Goal: Transaction & Acquisition: Book appointment/travel/reservation

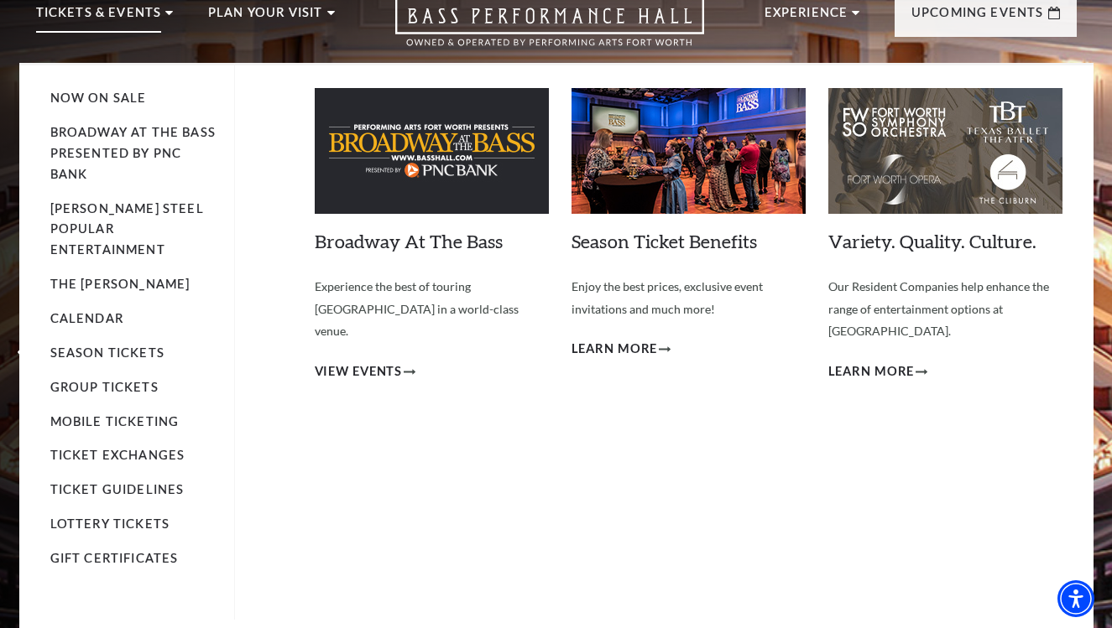
scroll to position [76, 0]
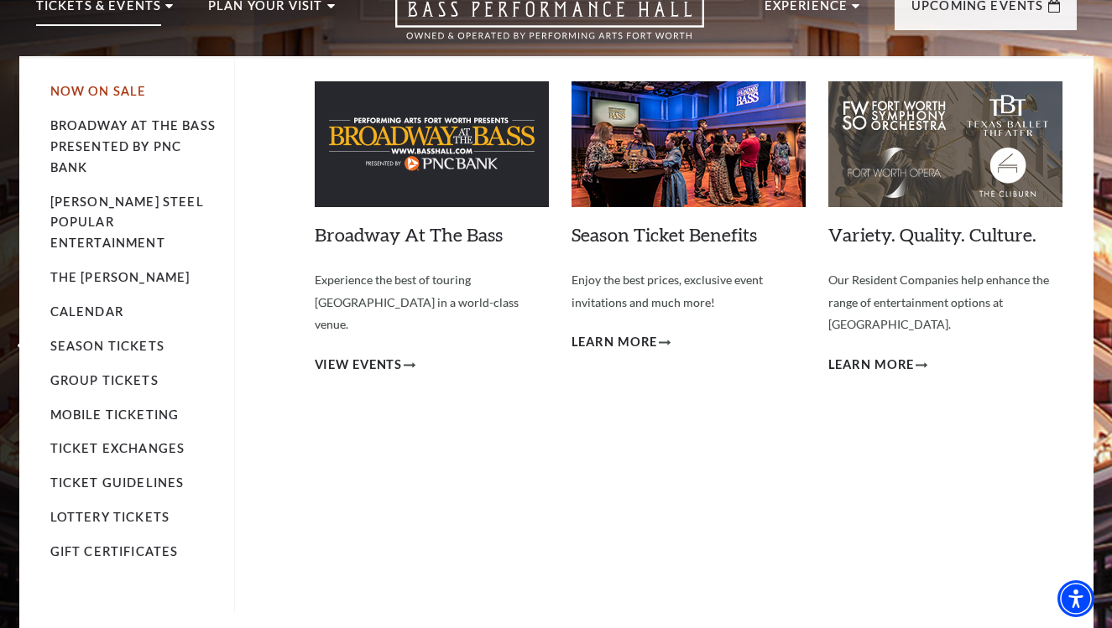
click at [91, 90] on link "Now On Sale" at bounding box center [98, 91] width 96 height 14
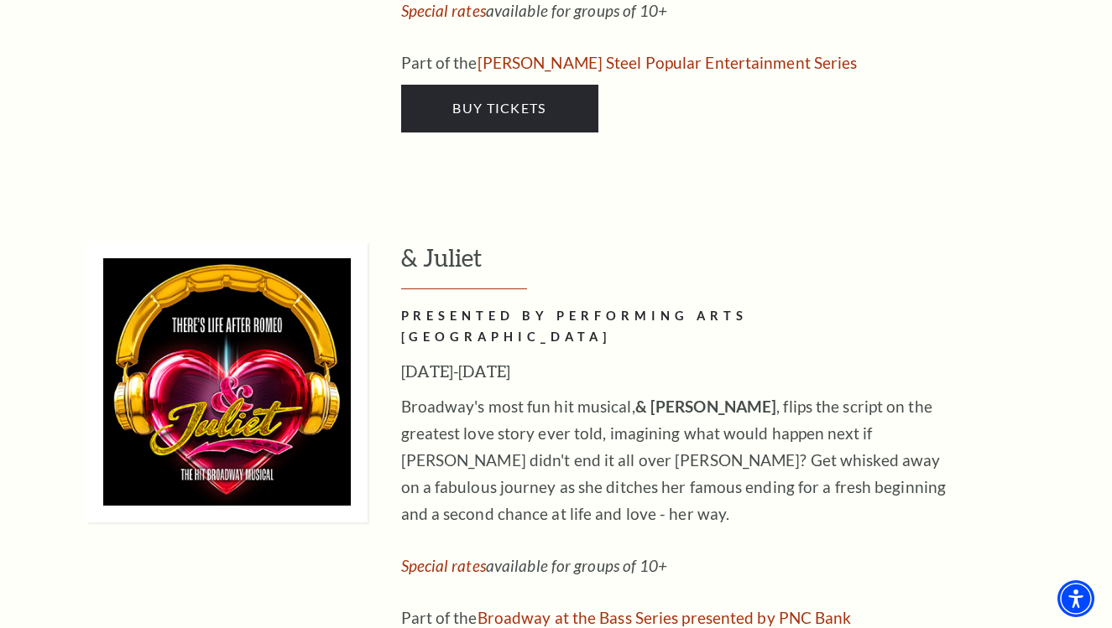
scroll to position [5584, 0]
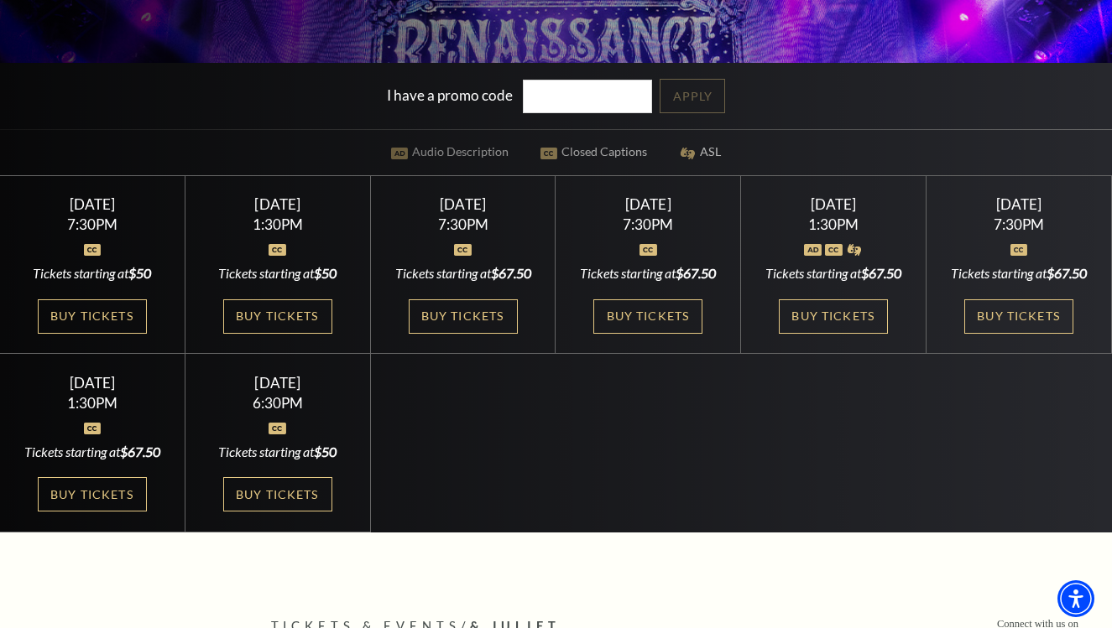
scroll to position [432, 0]
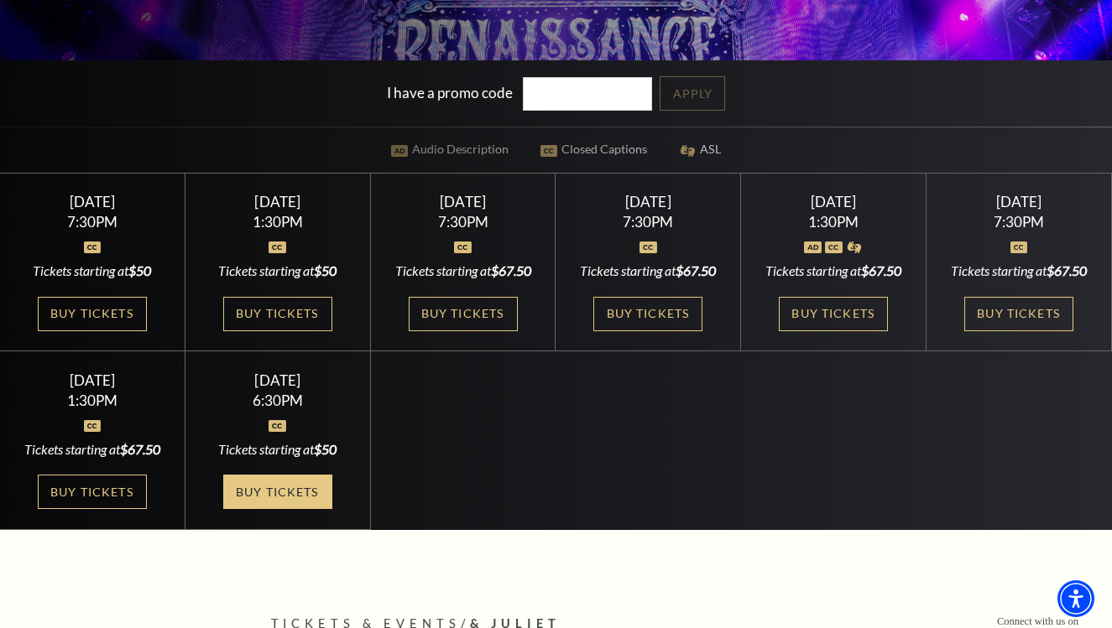
click at [290, 509] on link "Buy Tickets" at bounding box center [277, 492] width 109 height 34
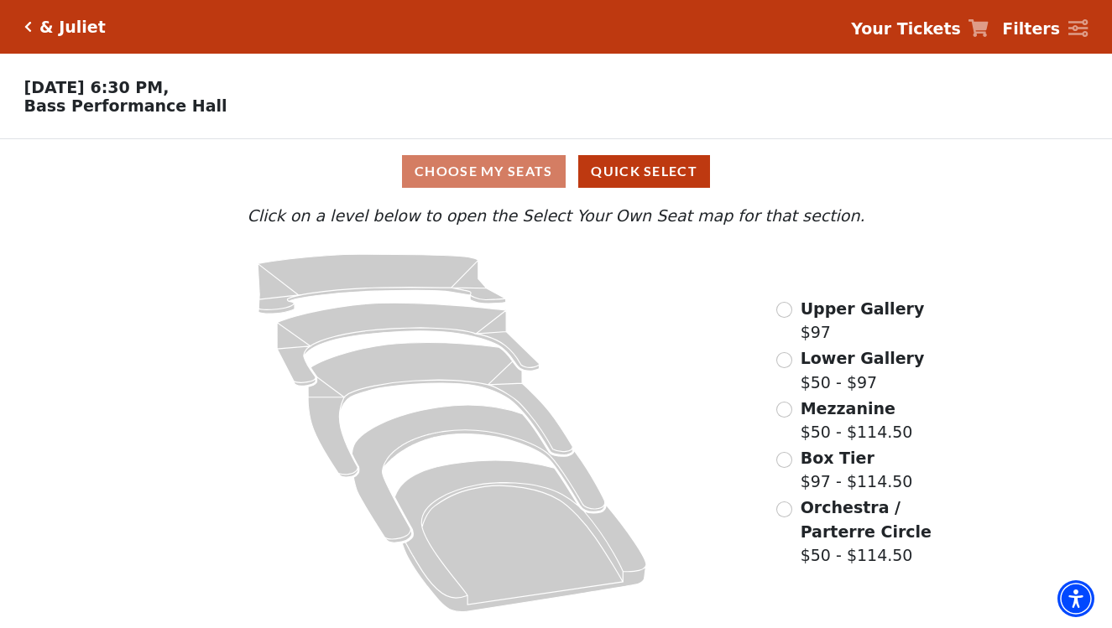
click at [787, 506] on input "Orchestra / Parterre Circle$50 - $114.50\a" at bounding box center [784, 510] width 16 height 16
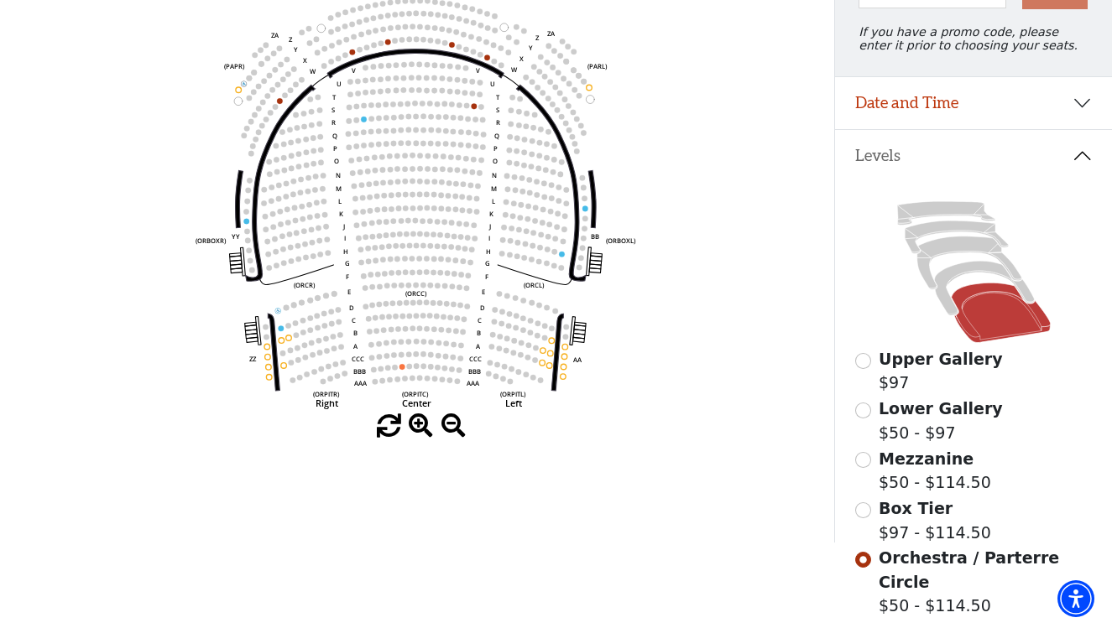
scroll to position [216, 0]
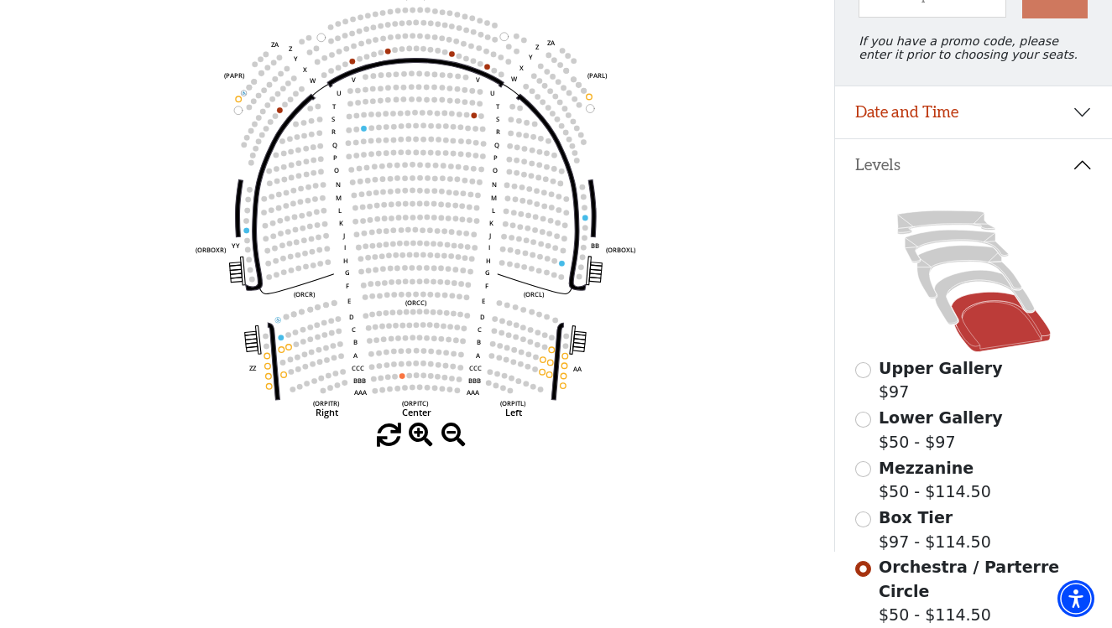
click at [868, 518] on input "Box Tier$97 - $114.50\a" at bounding box center [863, 520] width 16 height 16
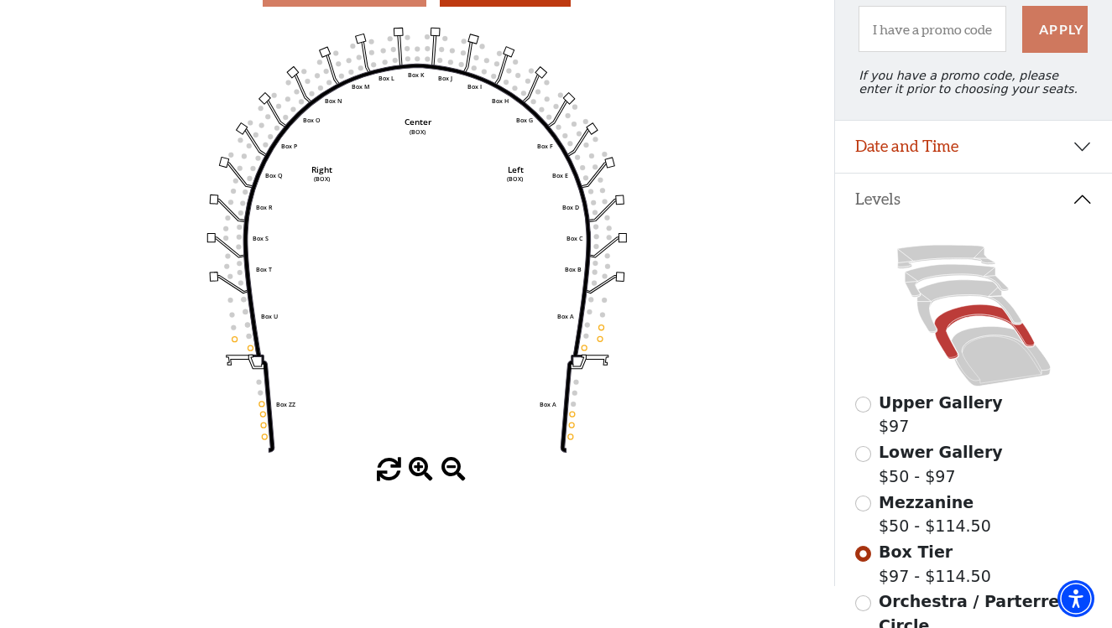
scroll to position [184, 0]
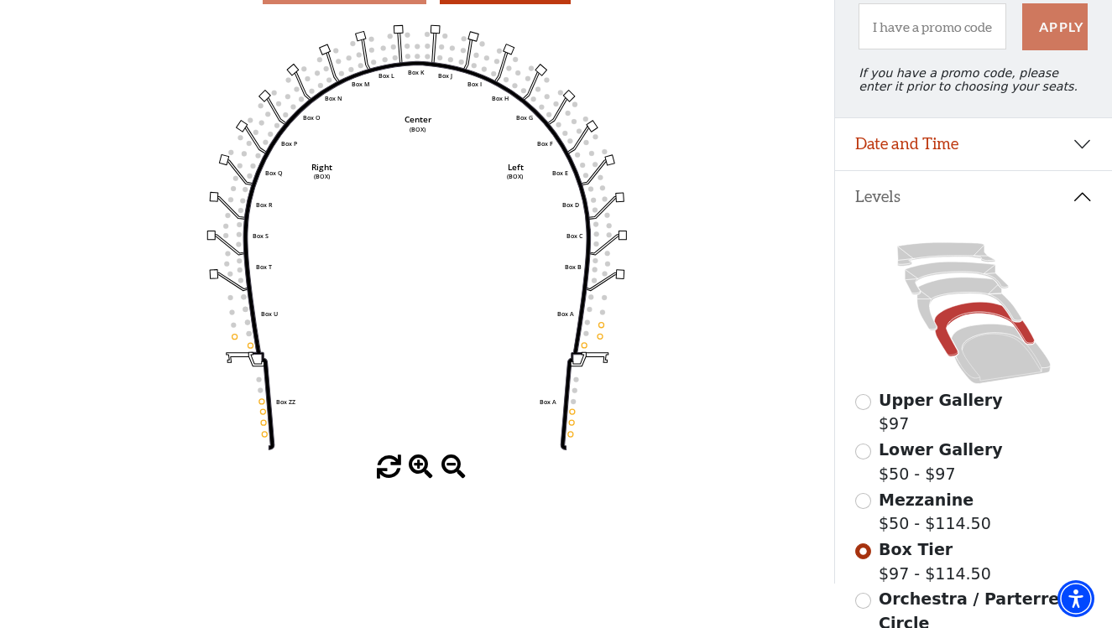
click at [861, 500] on input "Mezzanine$50 - $114.50\a" at bounding box center [863, 501] width 16 height 16
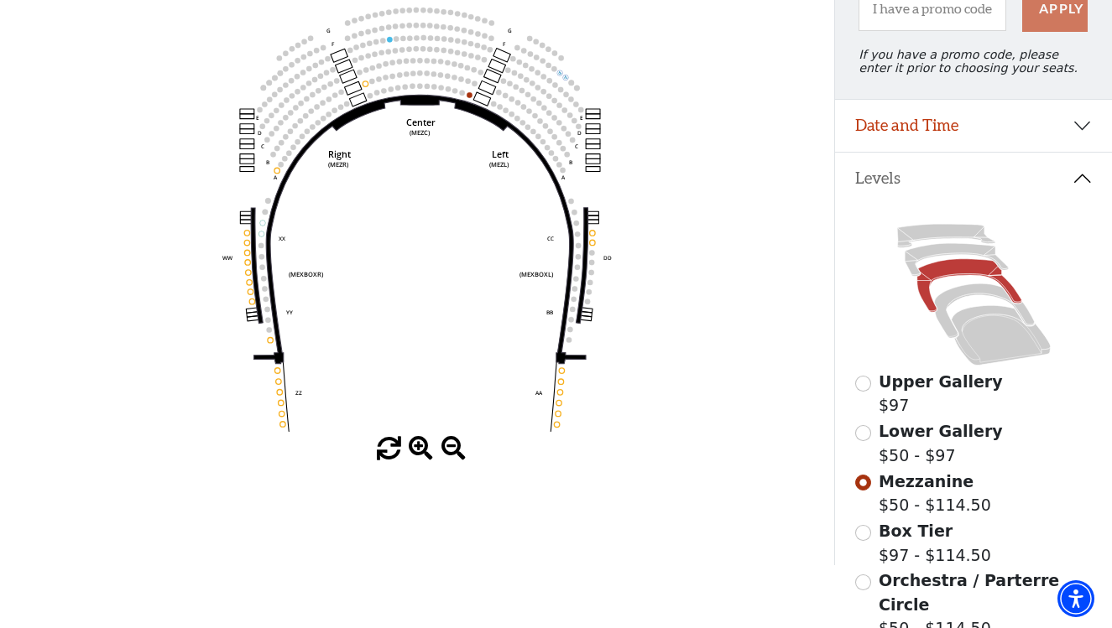
scroll to position [216, 0]
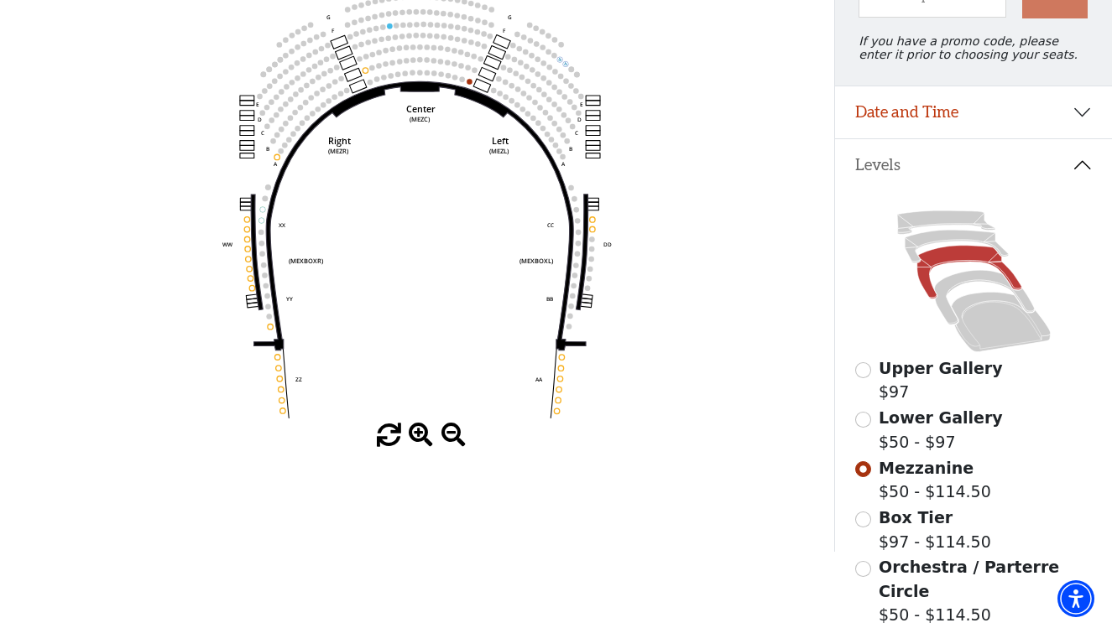
click at [862, 420] on input "Lower Gallery$50 - $97\a" at bounding box center [863, 420] width 16 height 16
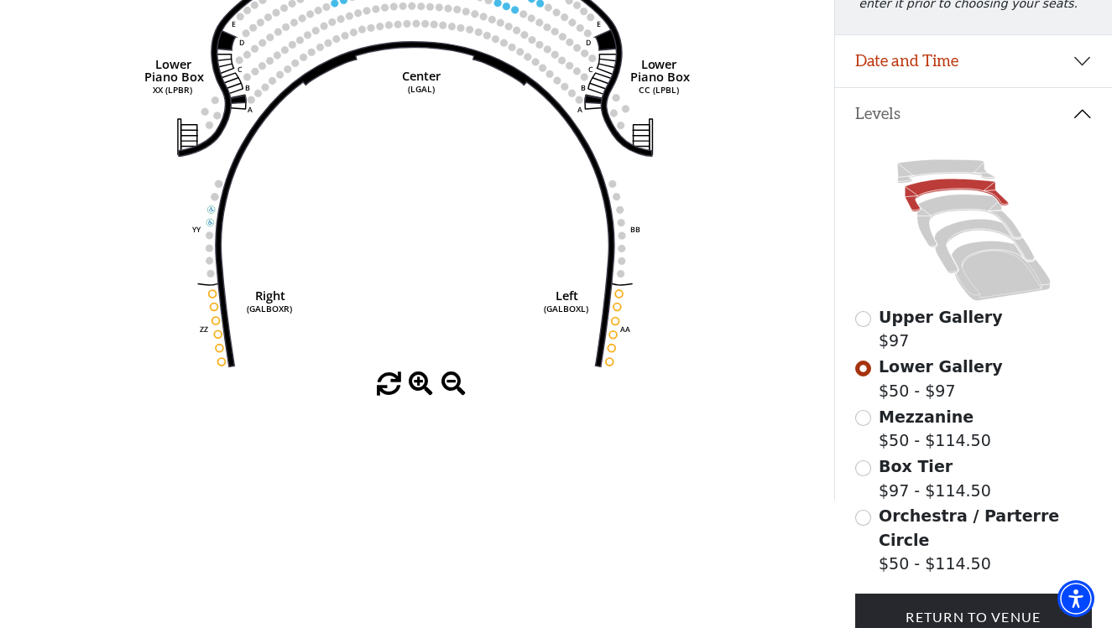
scroll to position [268, 0]
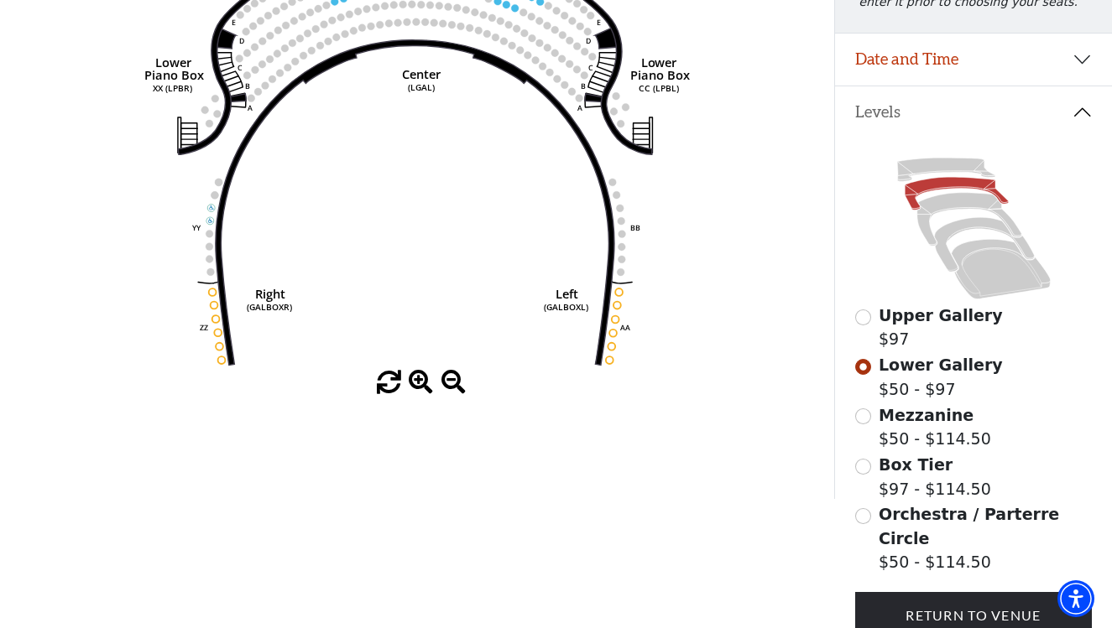
click at [867, 416] on input "Mezzanine$50 - $114.50\a" at bounding box center [863, 417] width 16 height 16
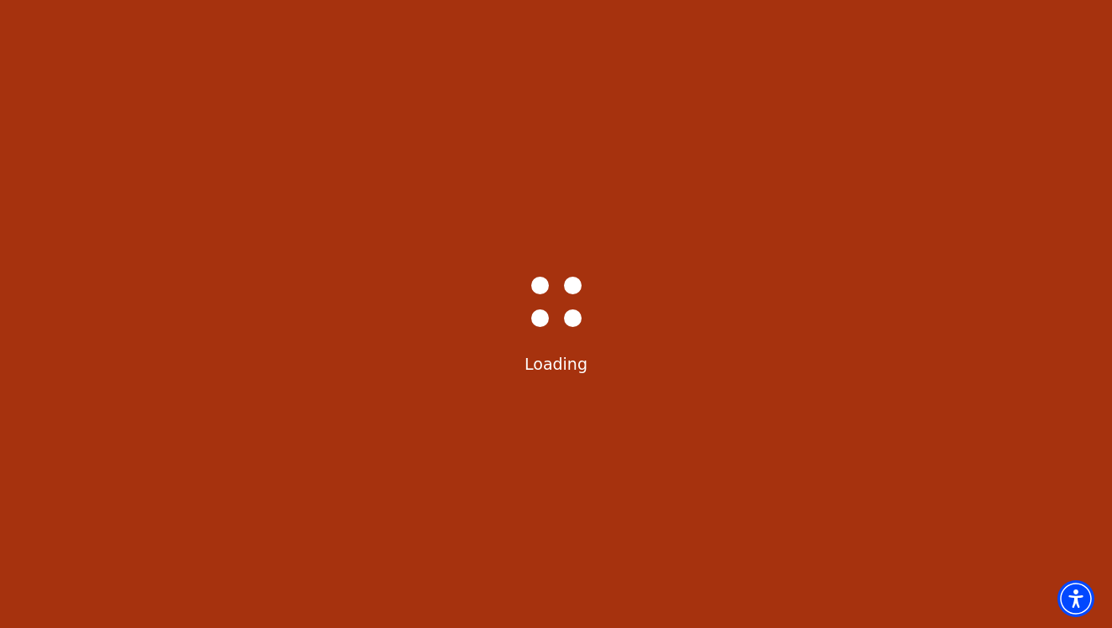
select select "6235"
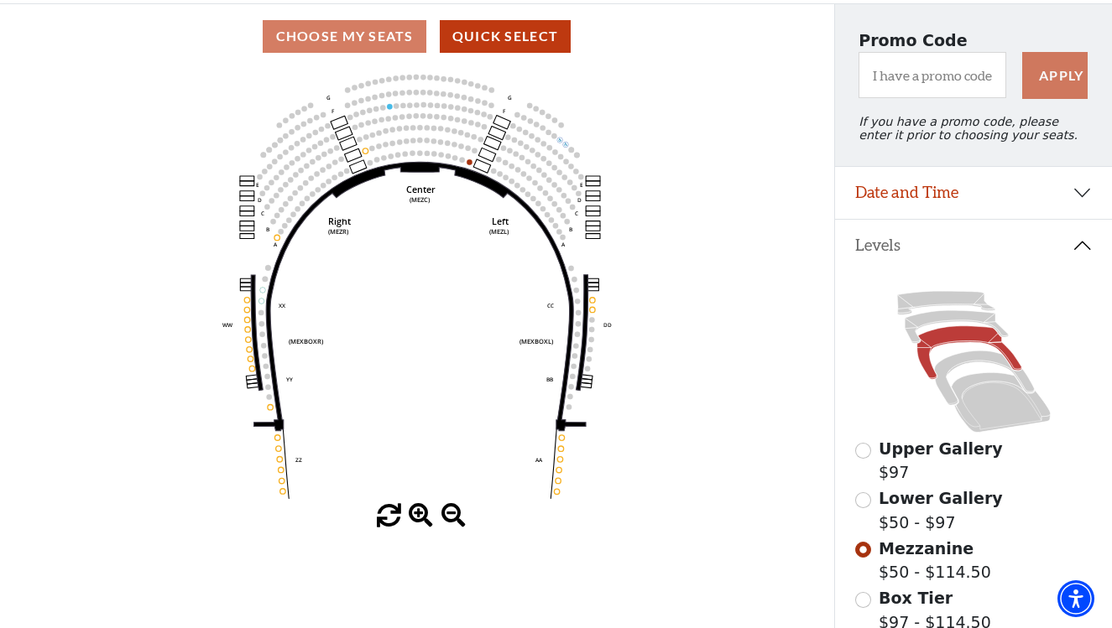
scroll to position [139, 0]
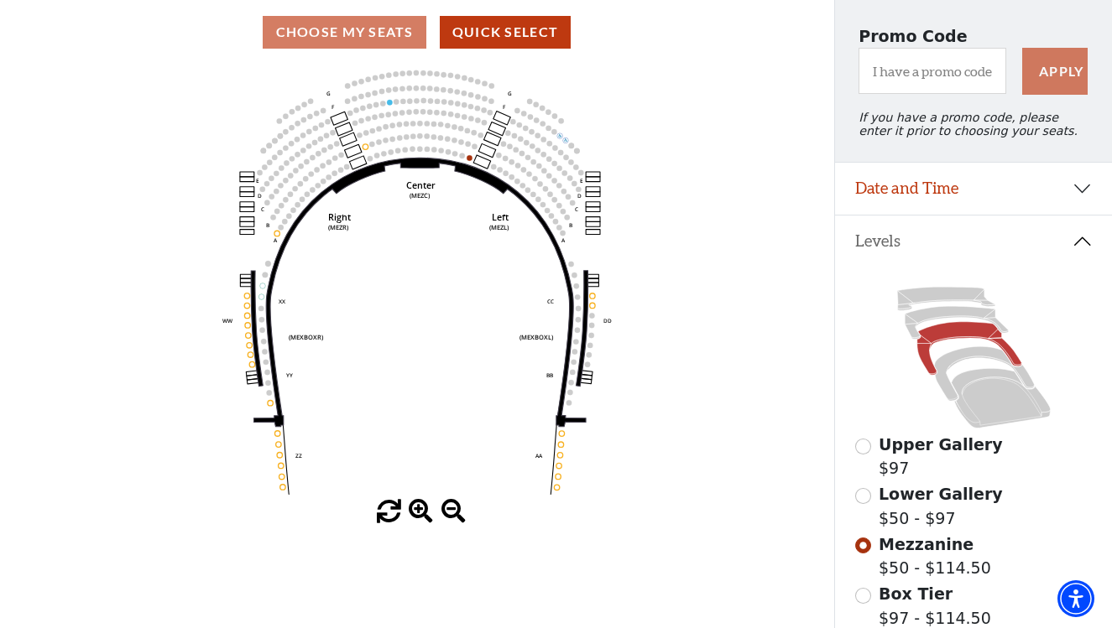
click at [991, 189] on button "Date and Time" at bounding box center [973, 189] width 277 height 52
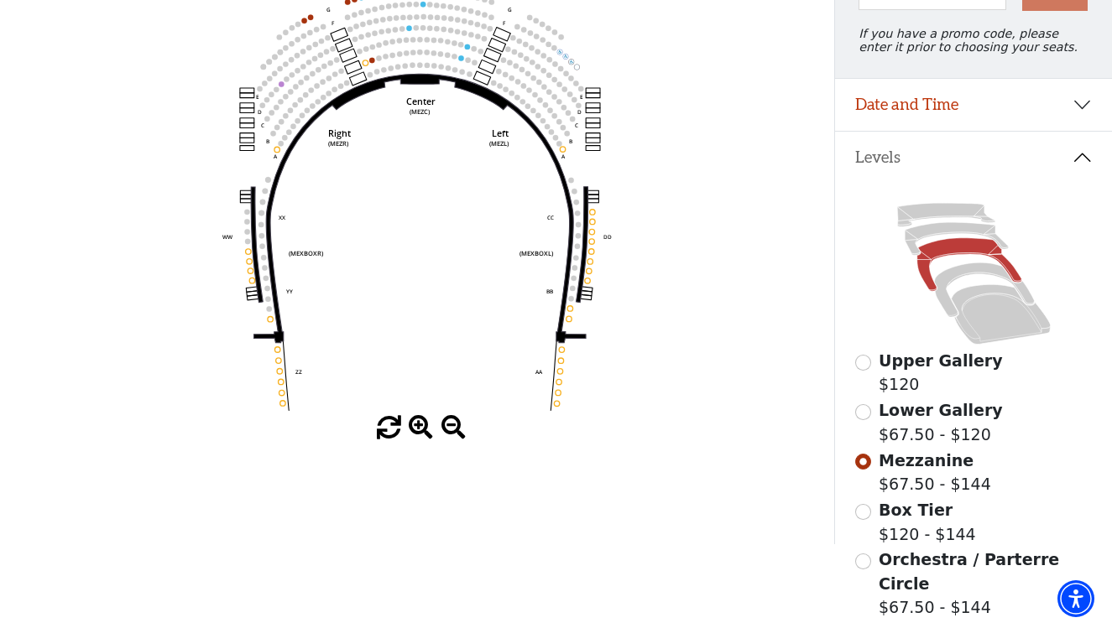
scroll to position [227, 0]
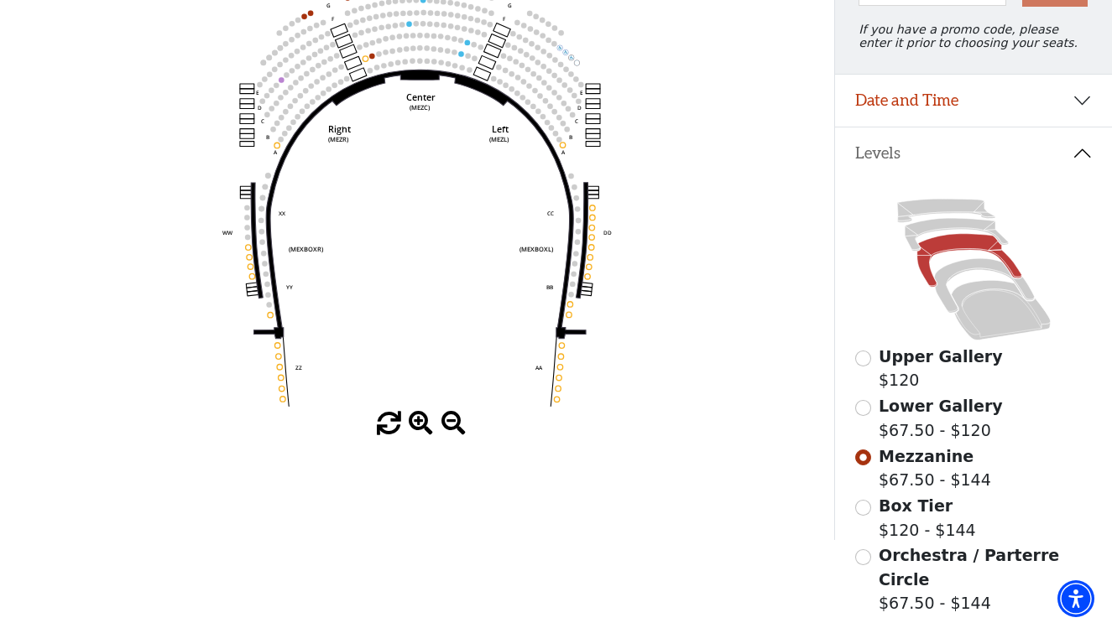
click at [864, 409] on input "Lower Gallery$67.50 - $120\a" at bounding box center [863, 408] width 16 height 16
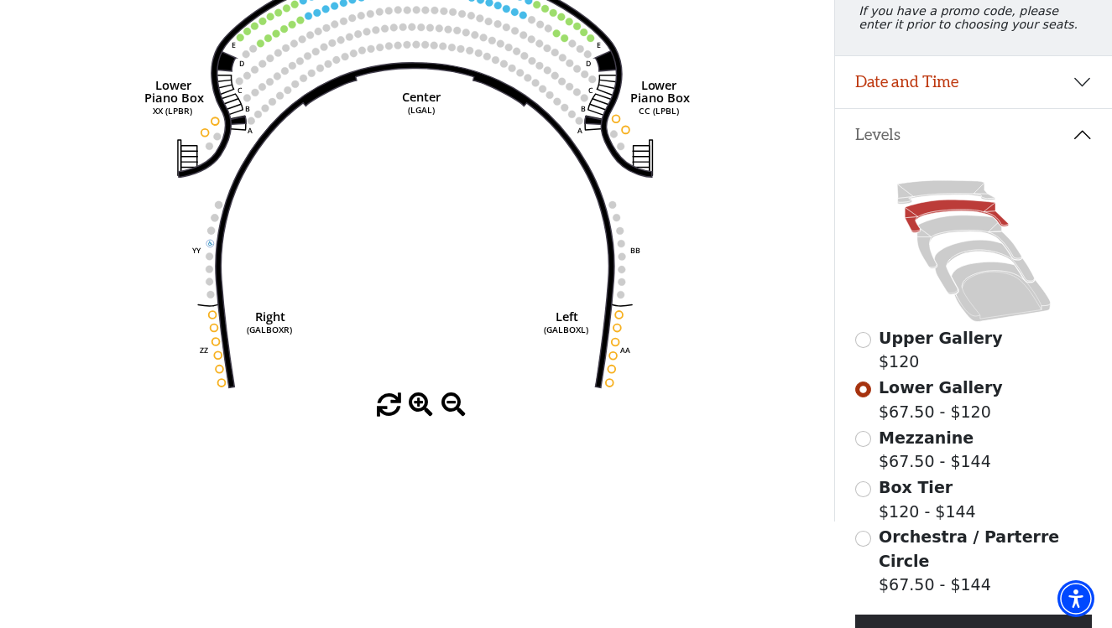
scroll to position [203, 0]
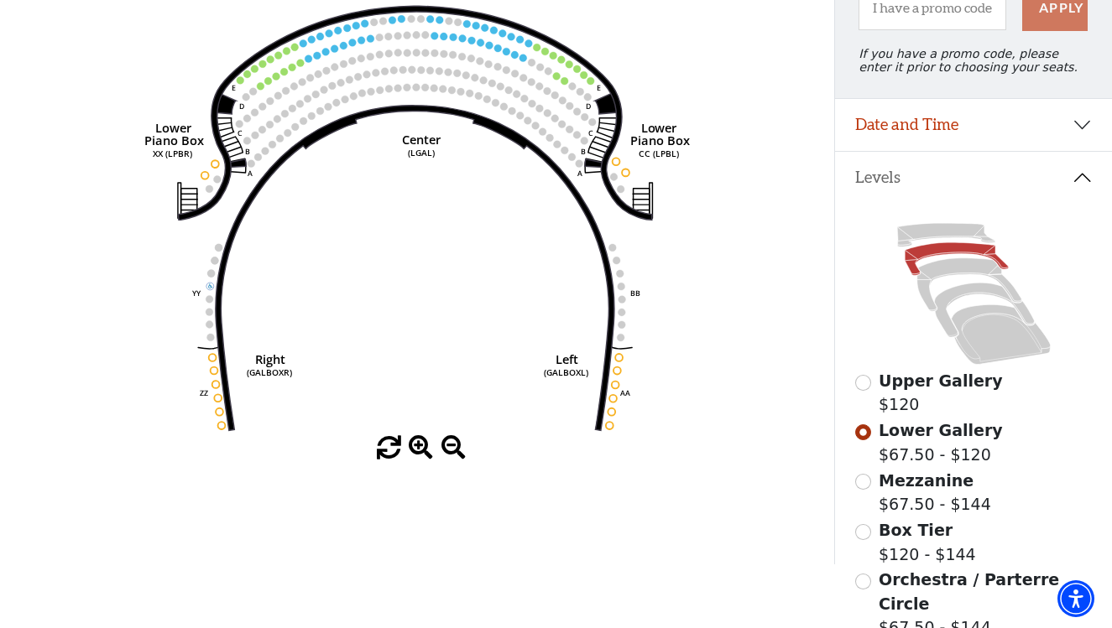
click at [863, 479] on input "Mezzanine$67.50 - $144\a" at bounding box center [863, 482] width 16 height 16
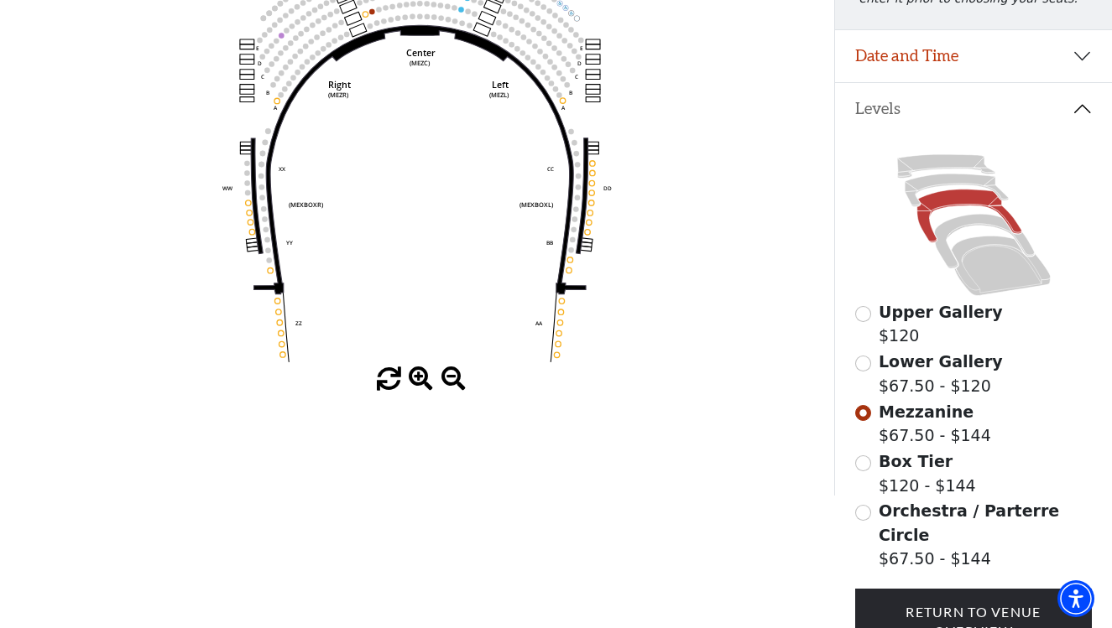
scroll to position [289, 0]
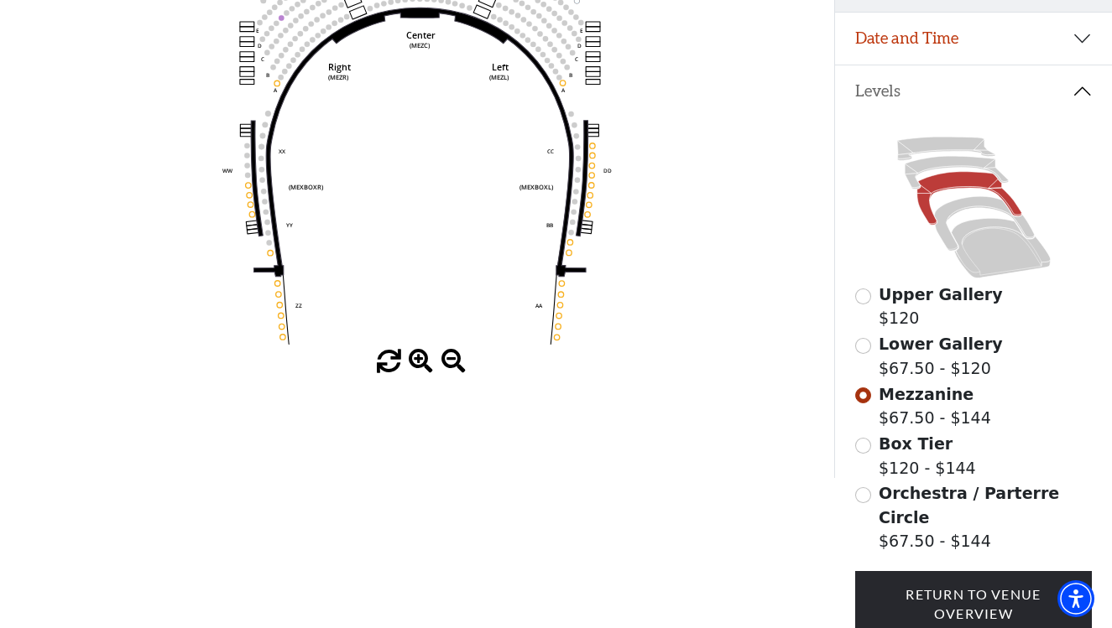
click at [864, 443] on input "Box Tier$120 - $144\a" at bounding box center [863, 446] width 16 height 16
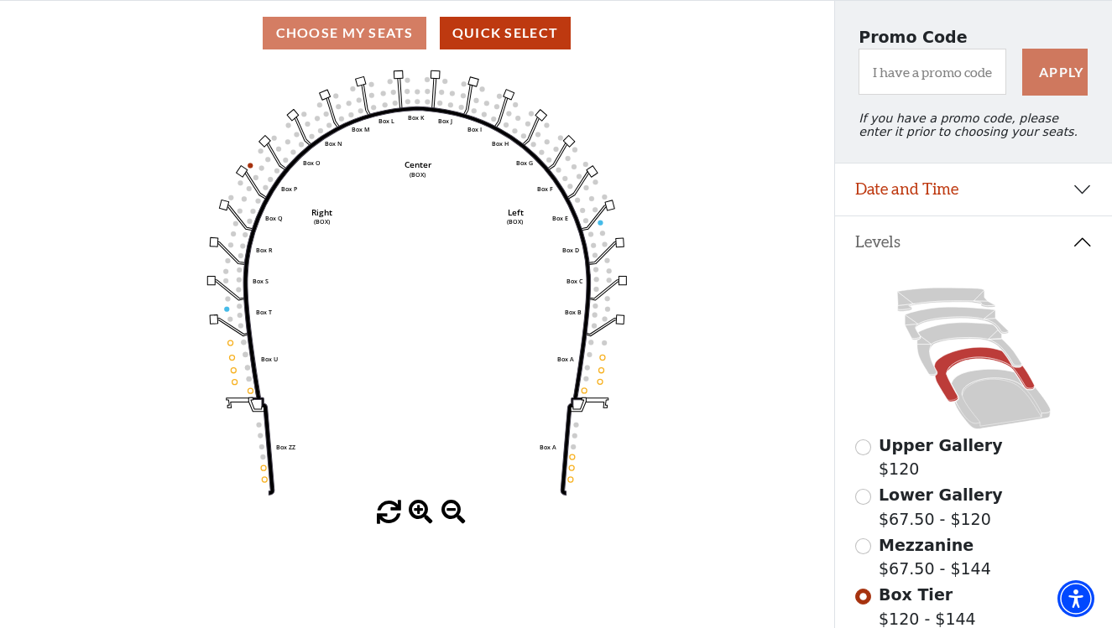
scroll to position [141, 0]
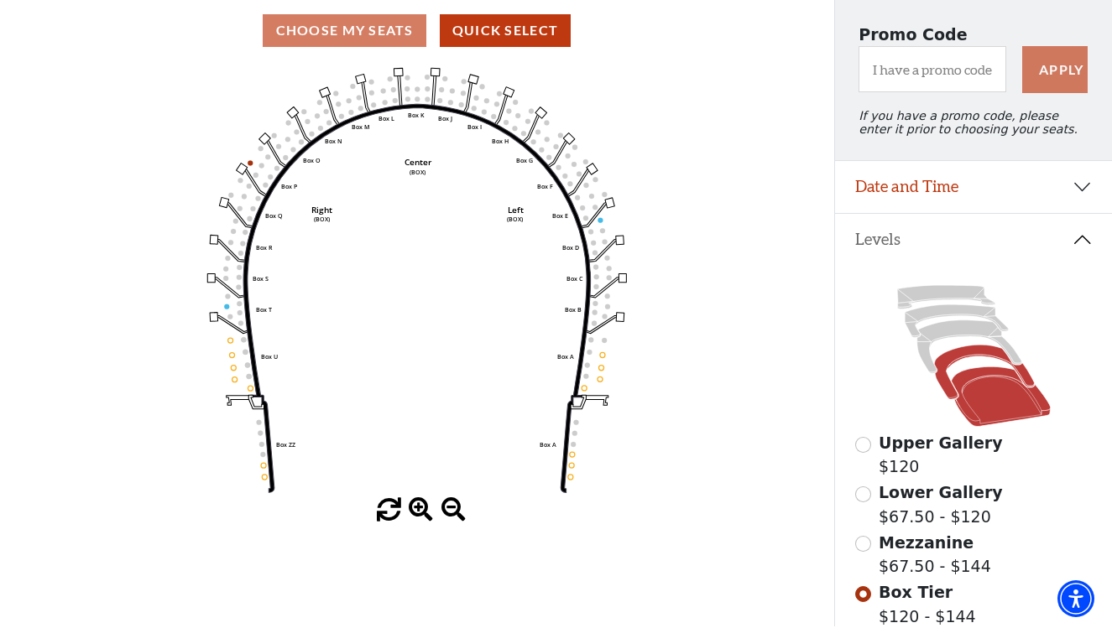
click at [993, 409] on icon at bounding box center [999, 397] width 99 height 60
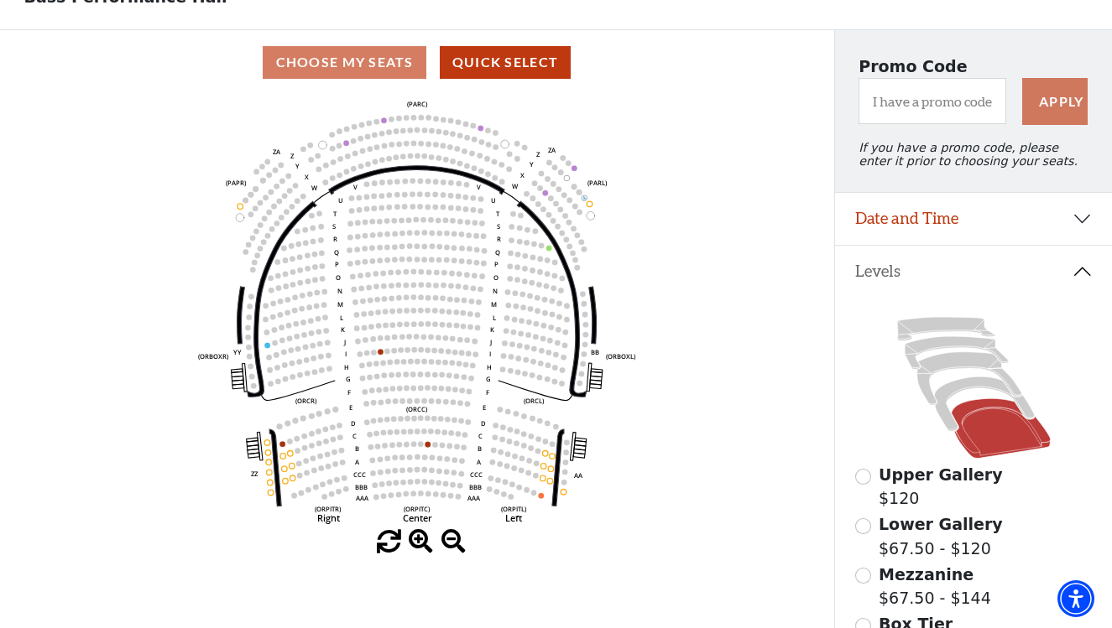
scroll to position [102, 0]
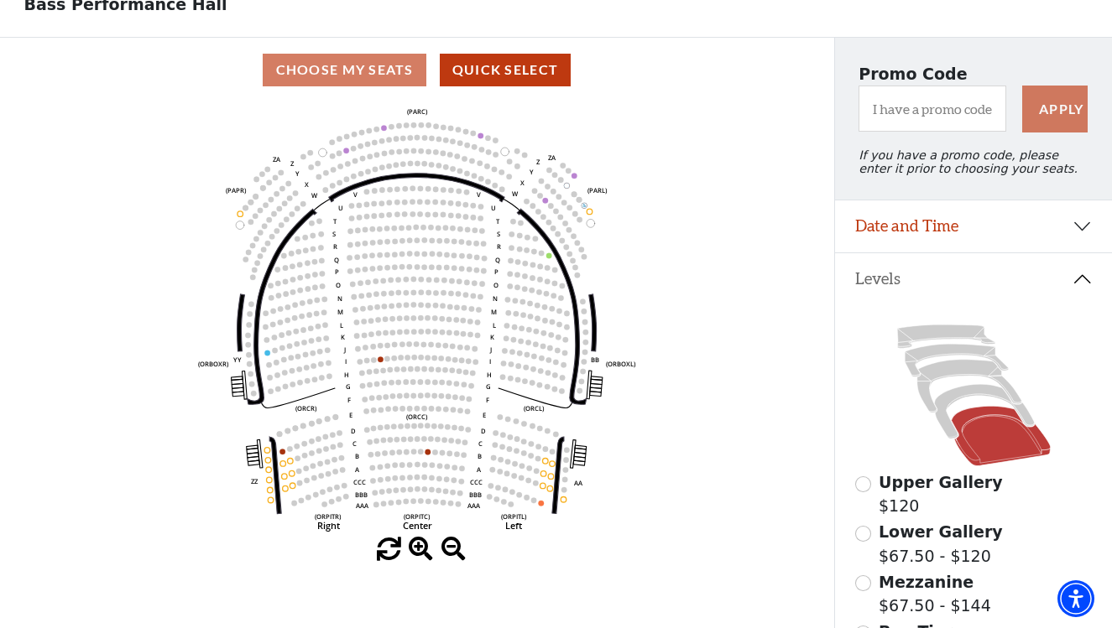
click at [936, 221] on button "Date and Time" at bounding box center [973, 226] width 277 height 52
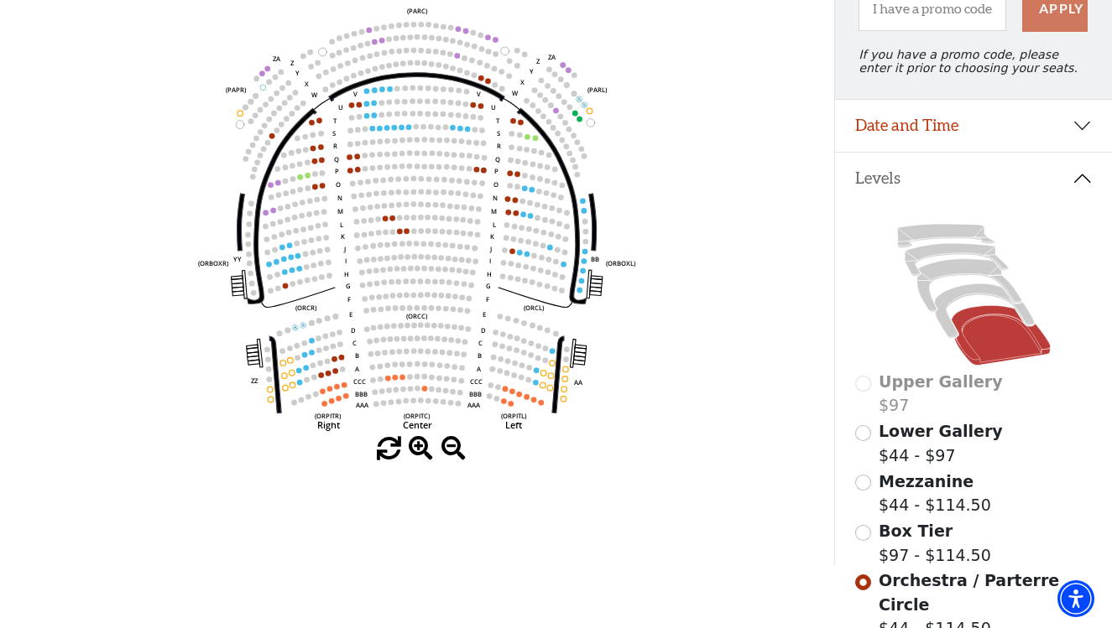
scroll to position [209, 0]
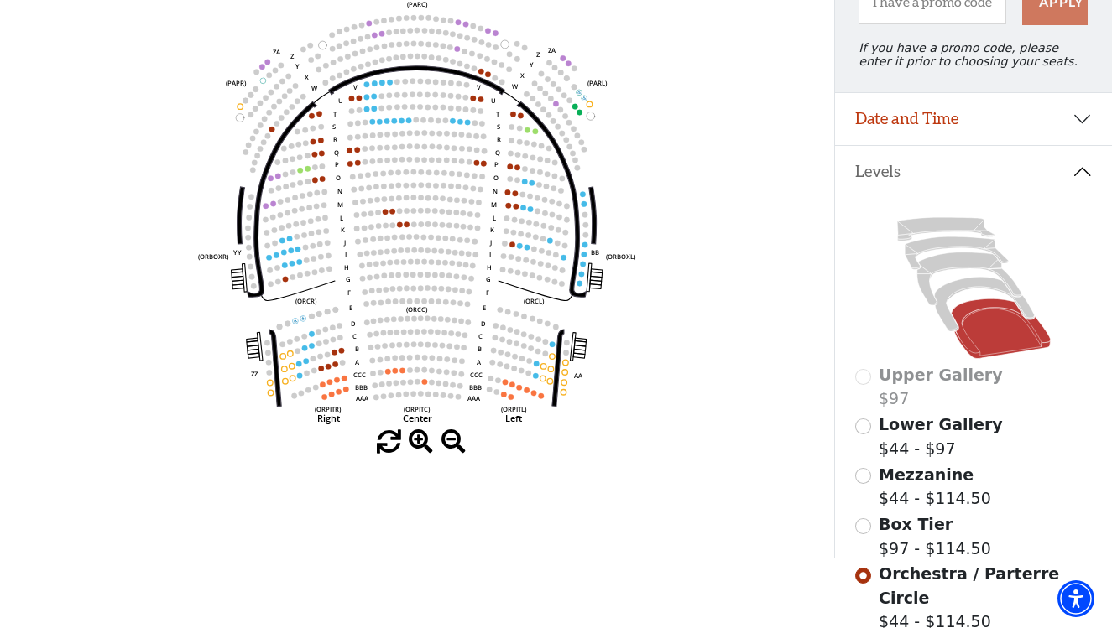
click at [998, 124] on button "Date and Time" at bounding box center [973, 119] width 277 height 52
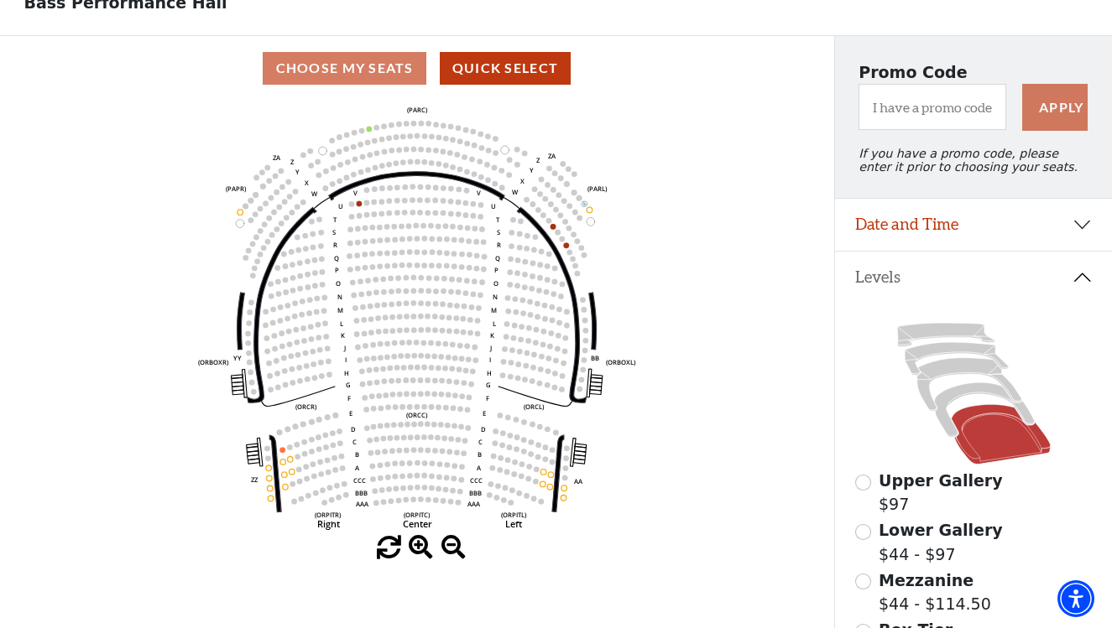
scroll to position [104, 0]
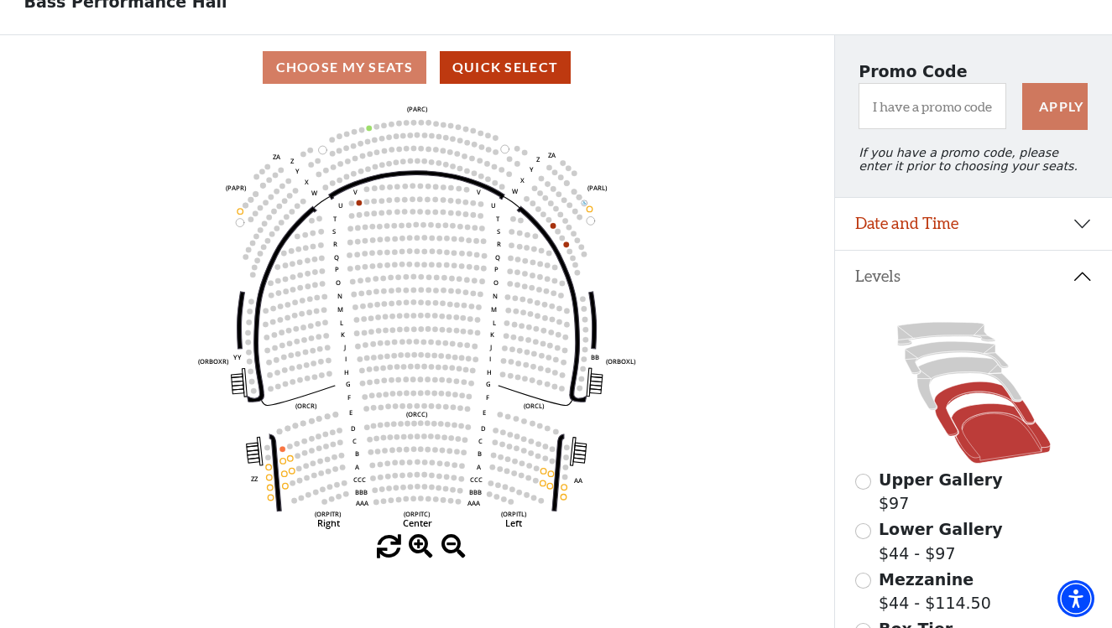
click at [942, 408] on icon at bounding box center [984, 410] width 100 height 55
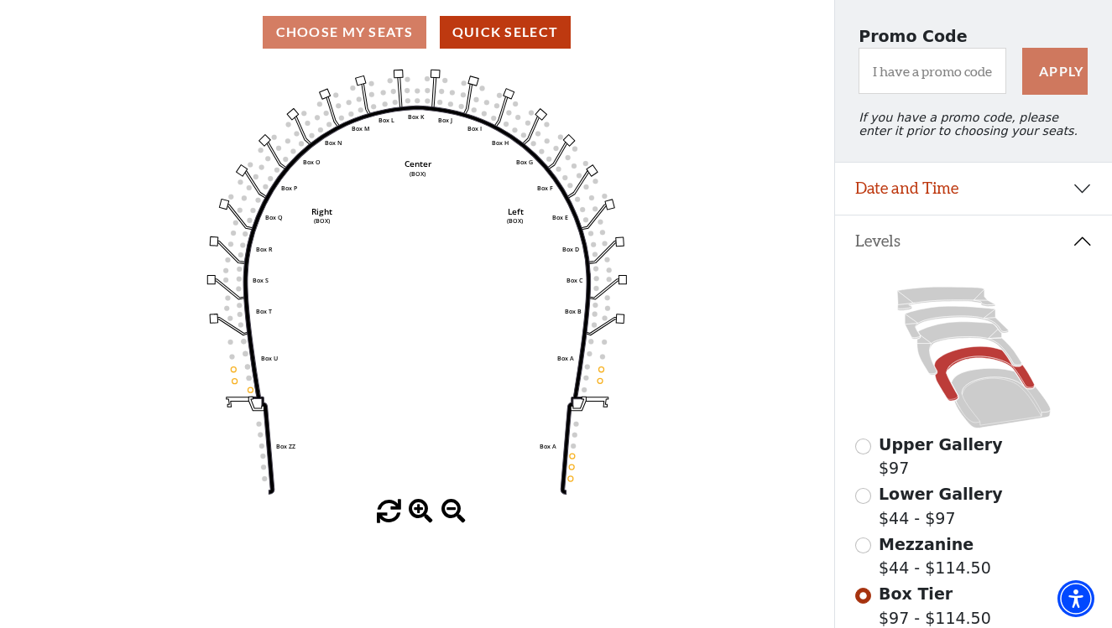
scroll to position [140, 0]
click at [923, 351] on icon at bounding box center [968, 347] width 104 height 53
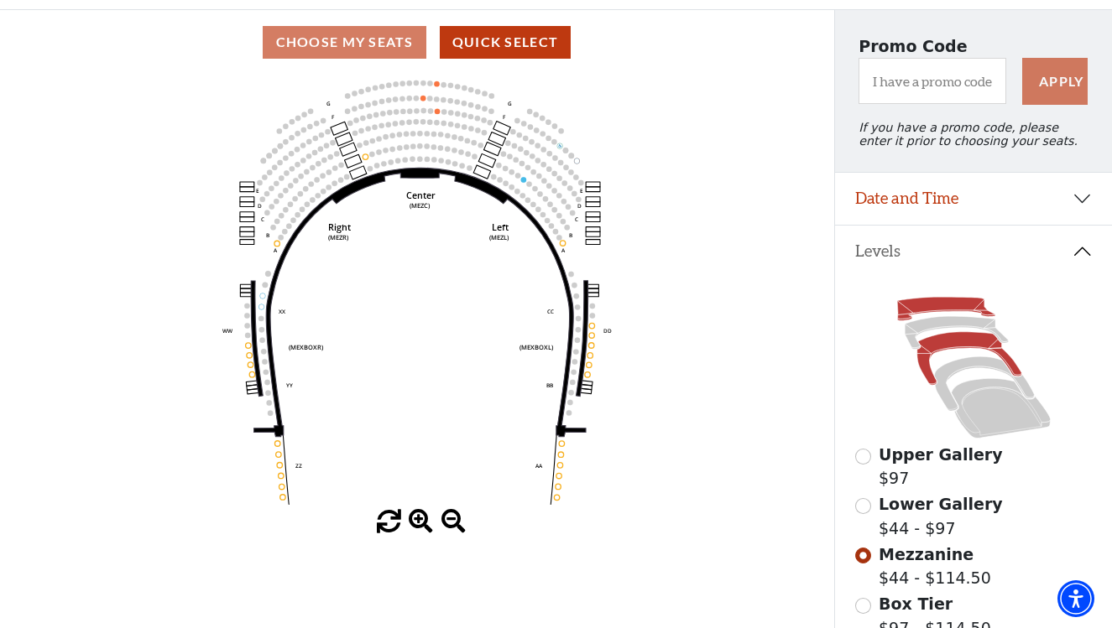
scroll to position [133, 0]
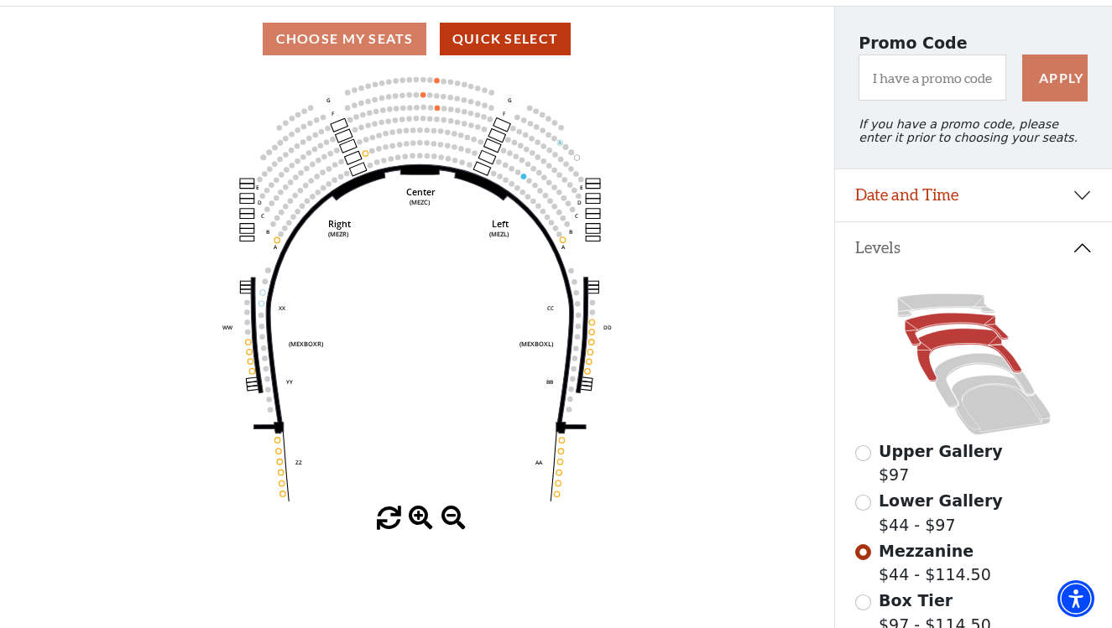
click at [923, 326] on icon at bounding box center [955, 330] width 103 height 33
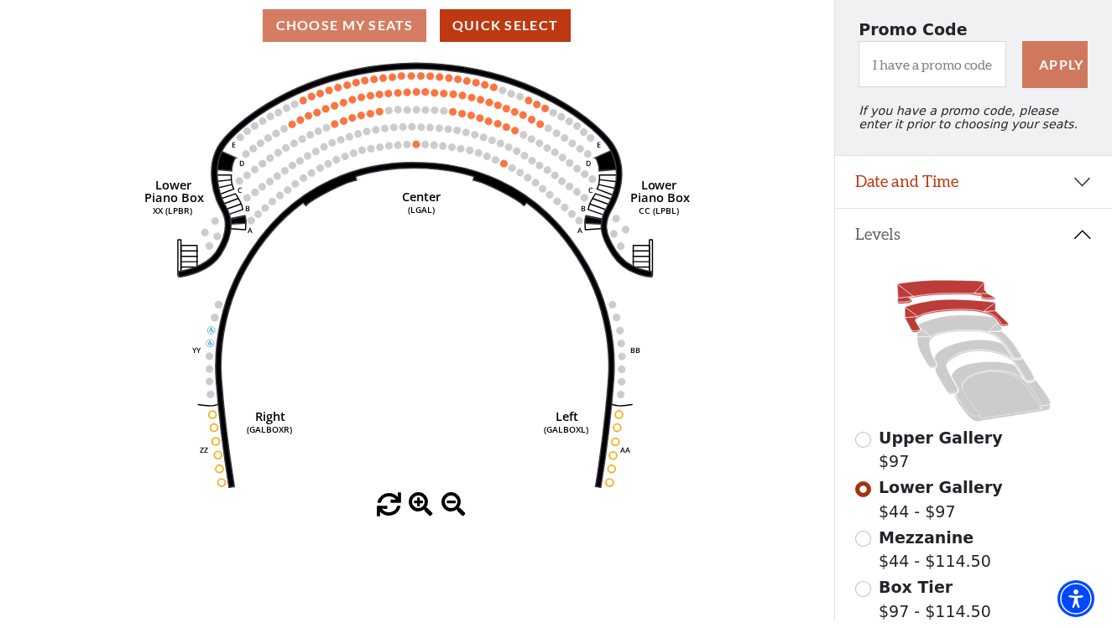
scroll to position [174, 0]
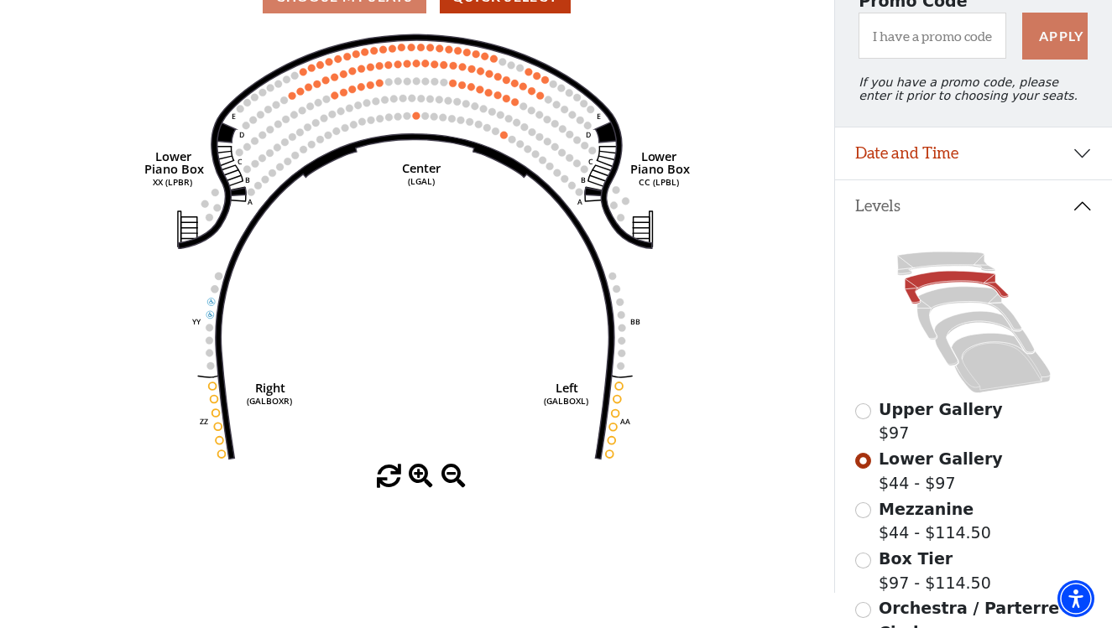
click at [935, 159] on button "Date and Time" at bounding box center [973, 154] width 277 height 52
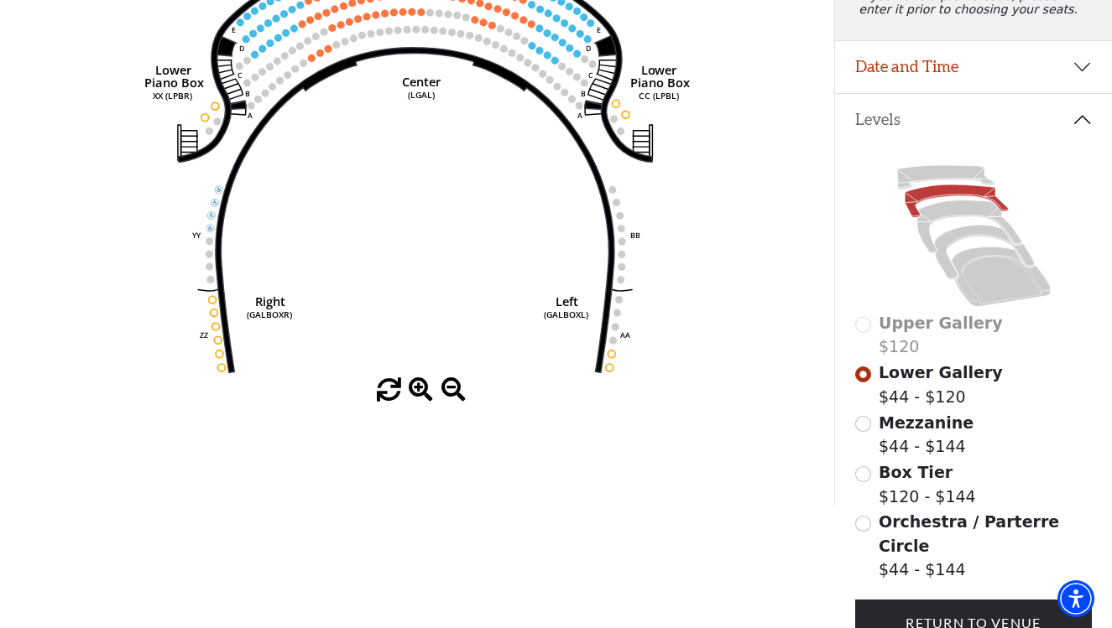
scroll to position [271, 0]
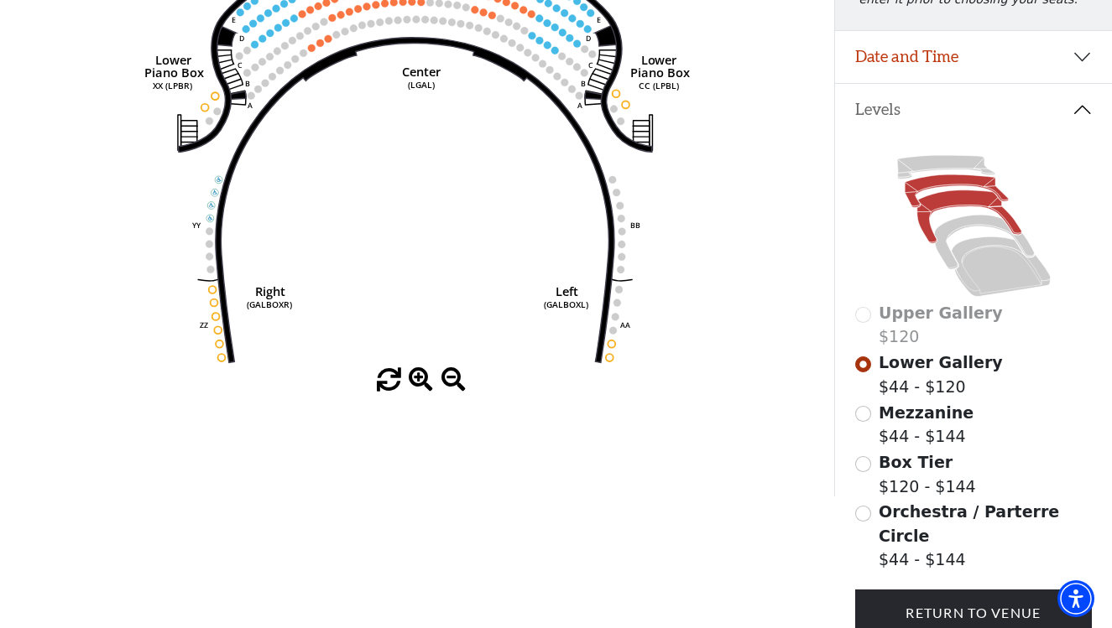
click at [921, 220] on icon at bounding box center [968, 216] width 104 height 53
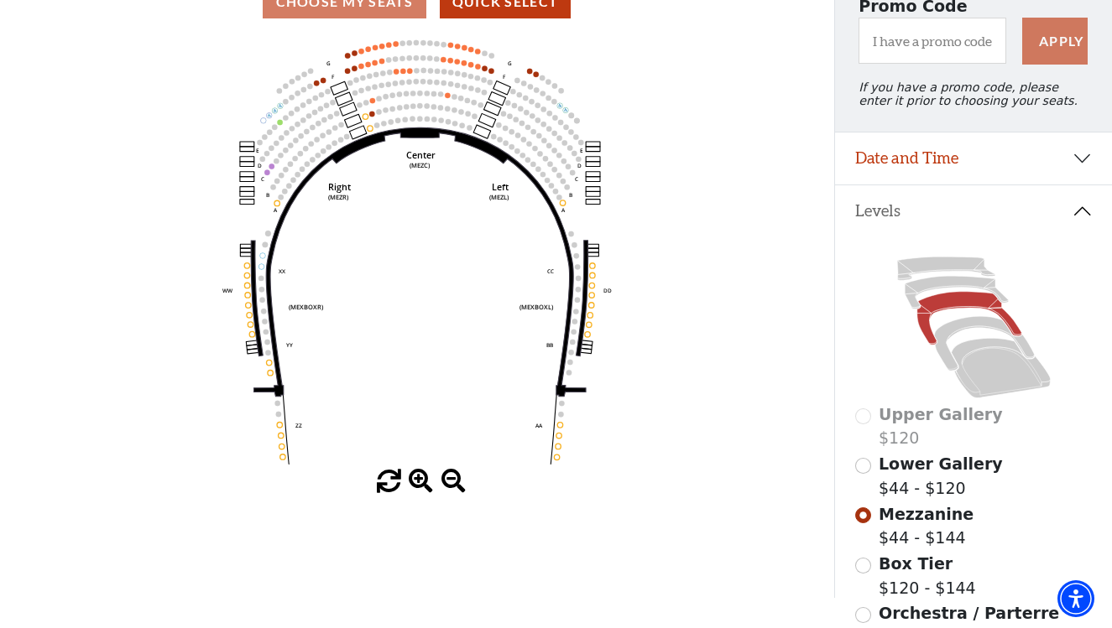
scroll to position [188, 0]
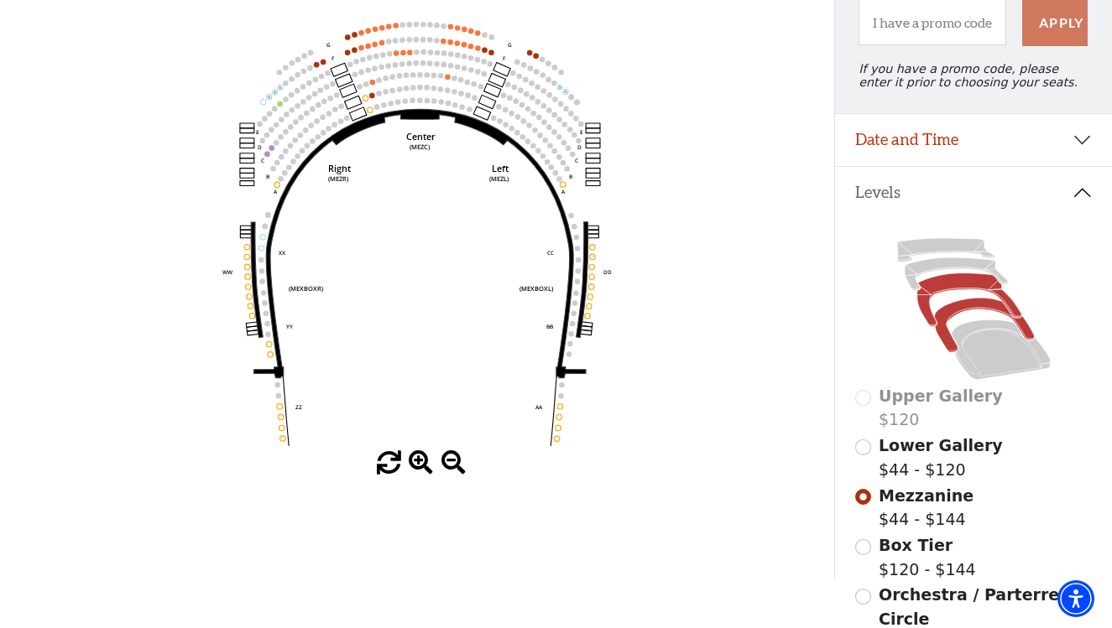
click at [944, 321] on icon at bounding box center [984, 326] width 100 height 55
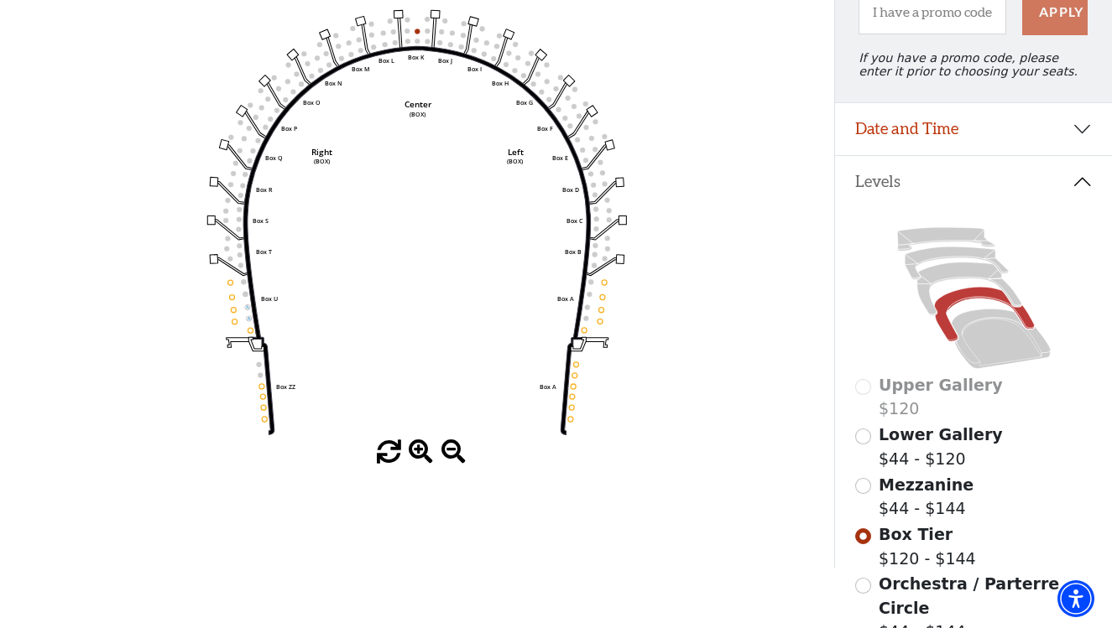
scroll to position [200, 0]
click at [968, 349] on icon at bounding box center [999, 339] width 99 height 60
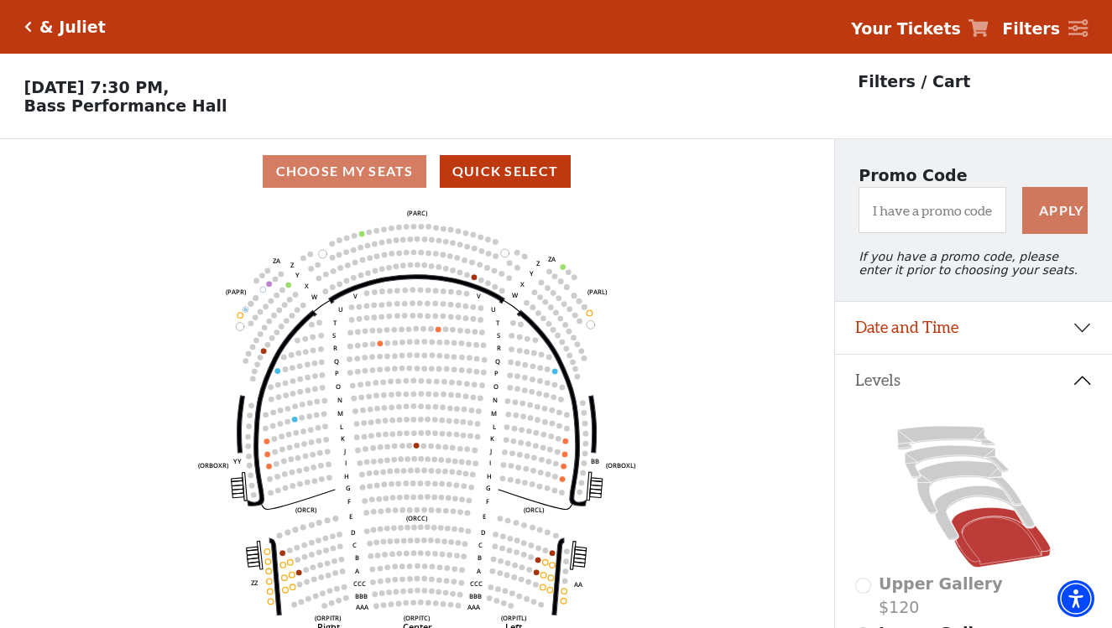
scroll to position [78, 0]
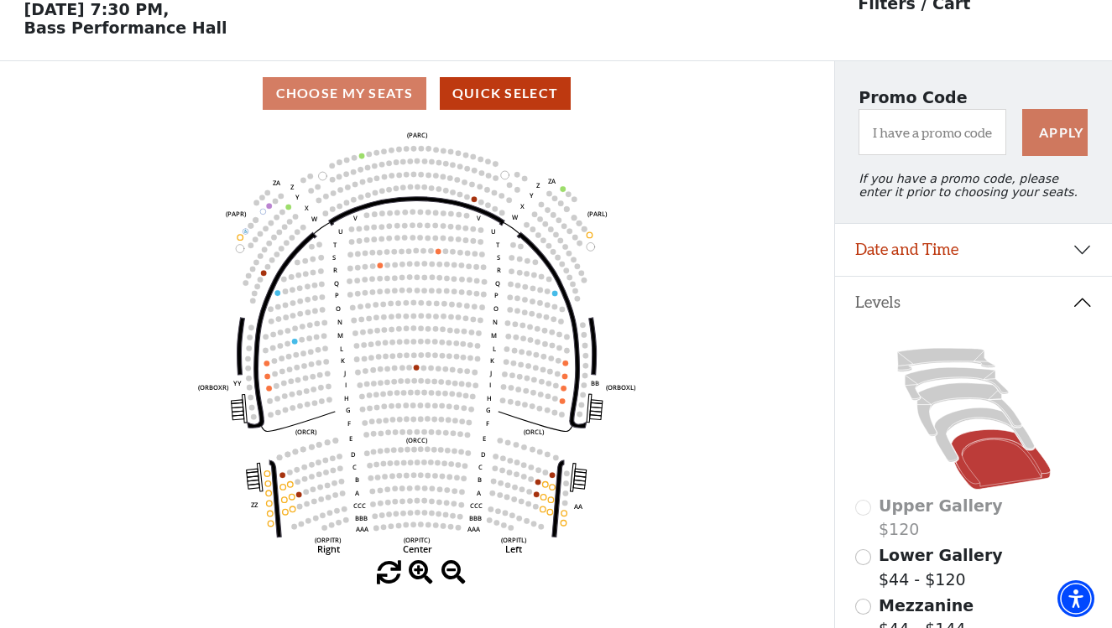
click at [940, 256] on button "Date and Time" at bounding box center [973, 250] width 277 height 52
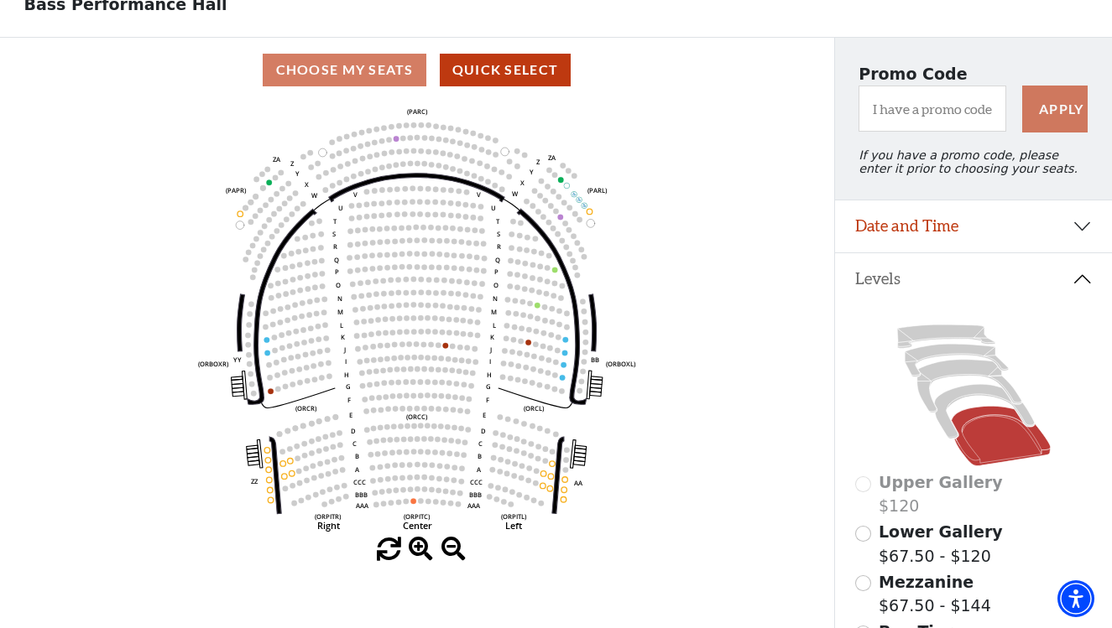
scroll to position [98, 0]
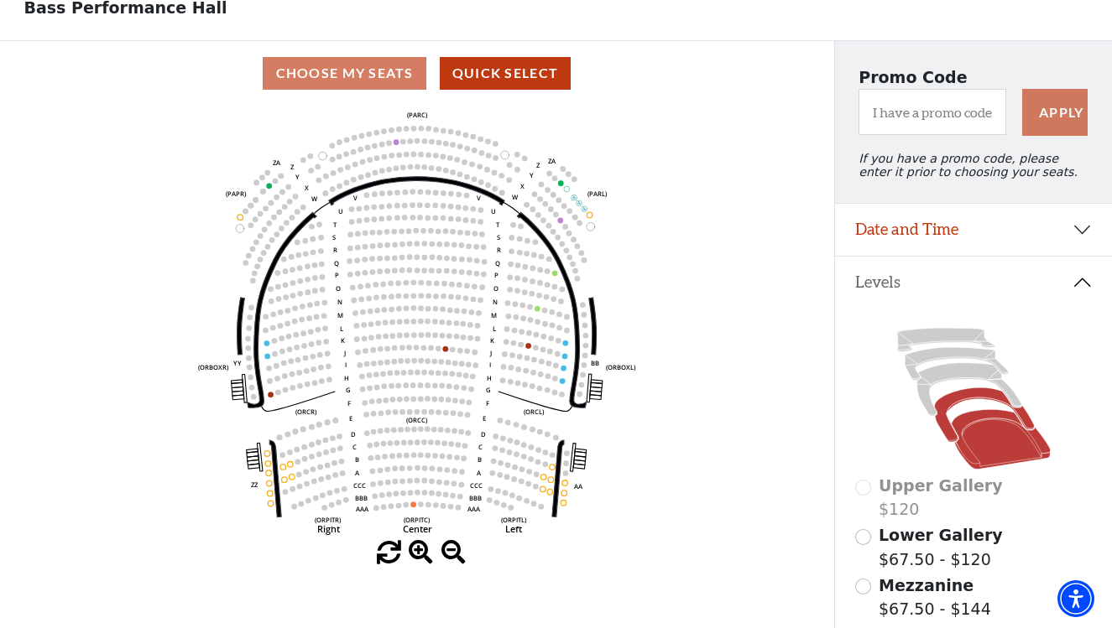
click at [941, 412] on icon at bounding box center [984, 415] width 100 height 55
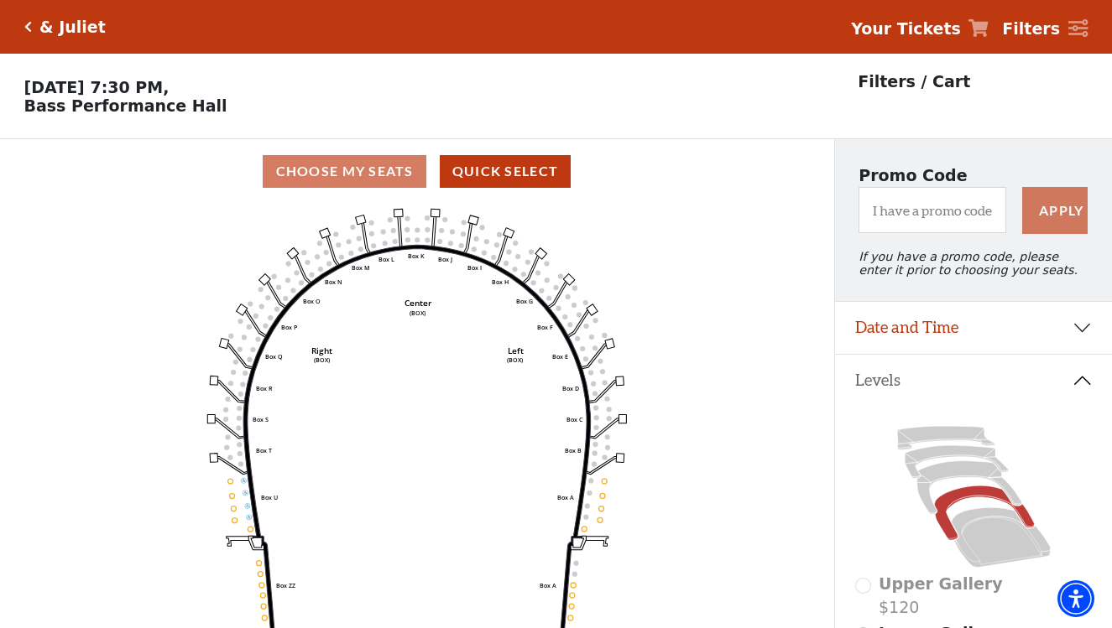
scroll to position [78, 0]
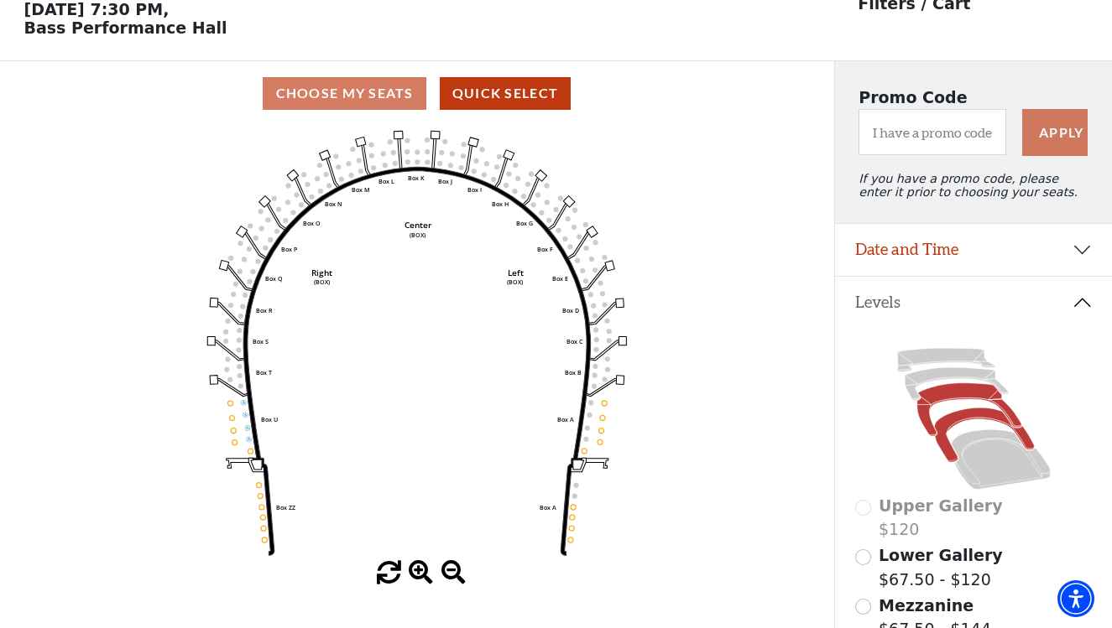
click at [927, 413] on icon at bounding box center [968, 409] width 104 height 53
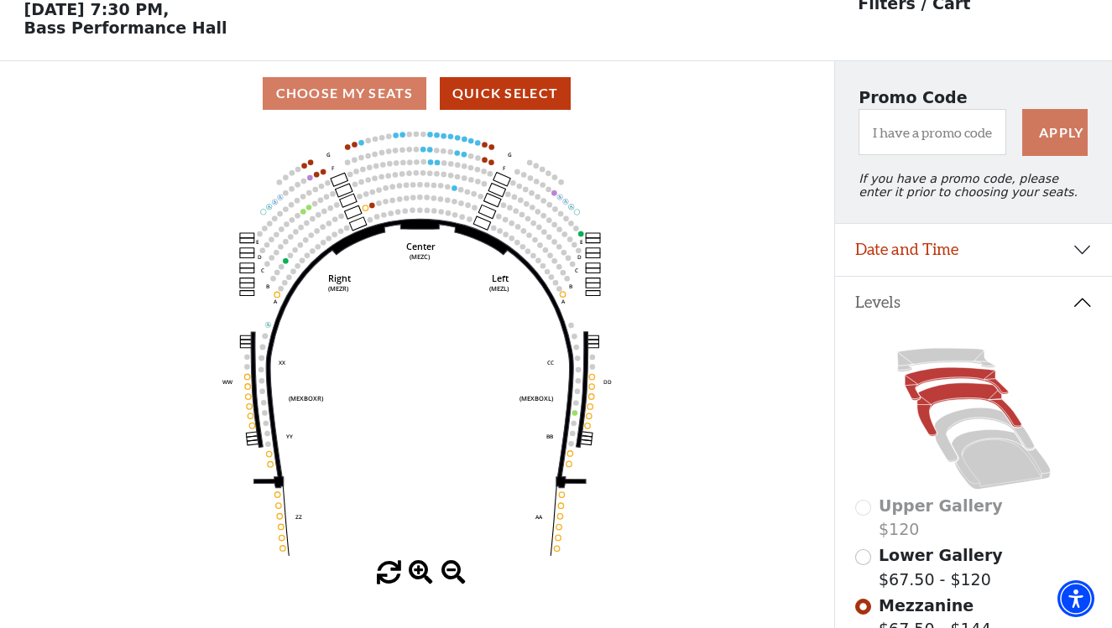
click at [915, 382] on icon at bounding box center [955, 384] width 103 height 33
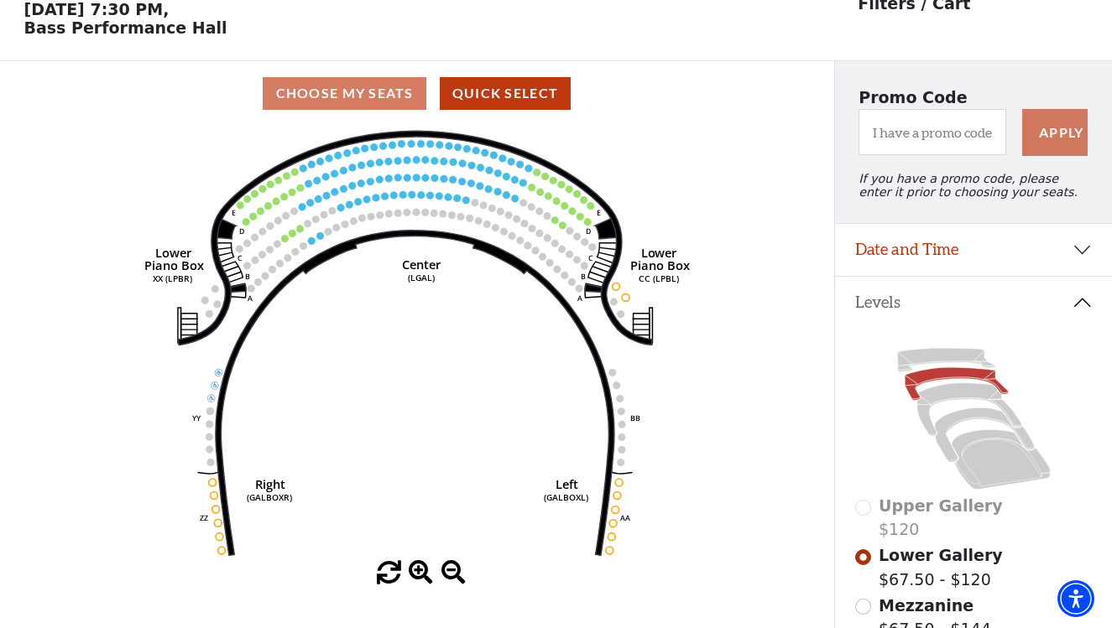
click at [974, 252] on button "Date and Time" at bounding box center [973, 250] width 277 height 52
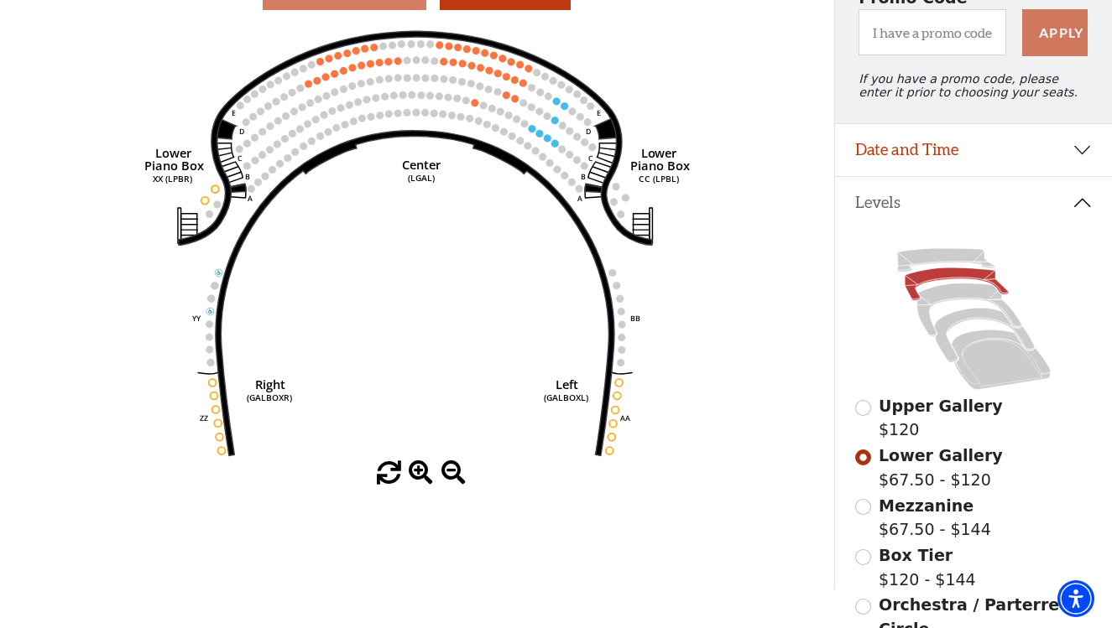
scroll to position [185, 0]
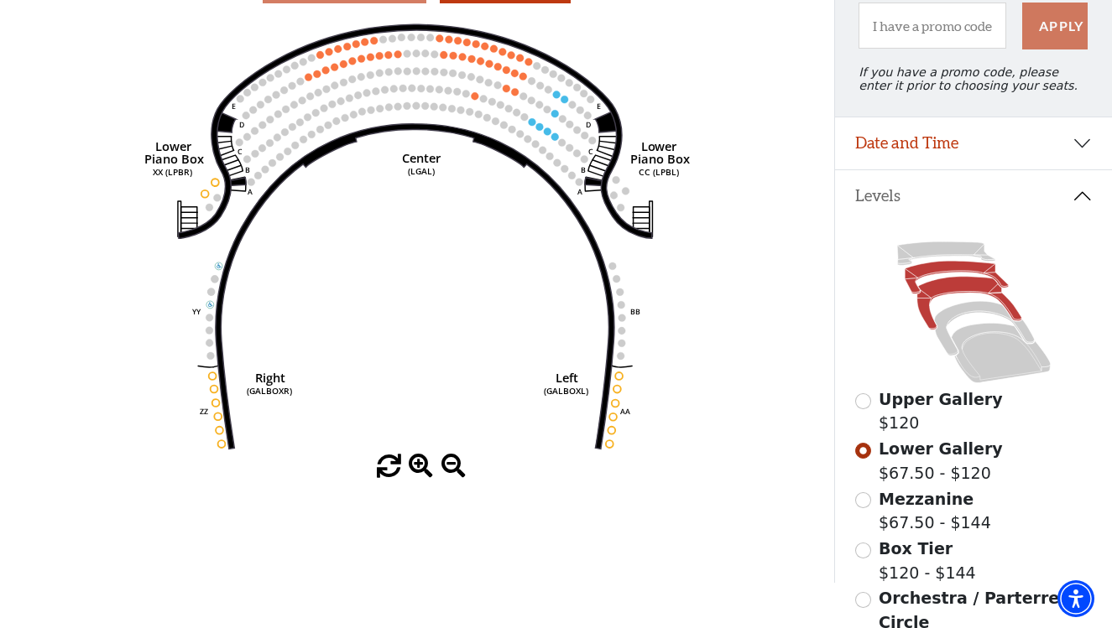
click at [936, 288] on icon at bounding box center [968, 303] width 104 height 53
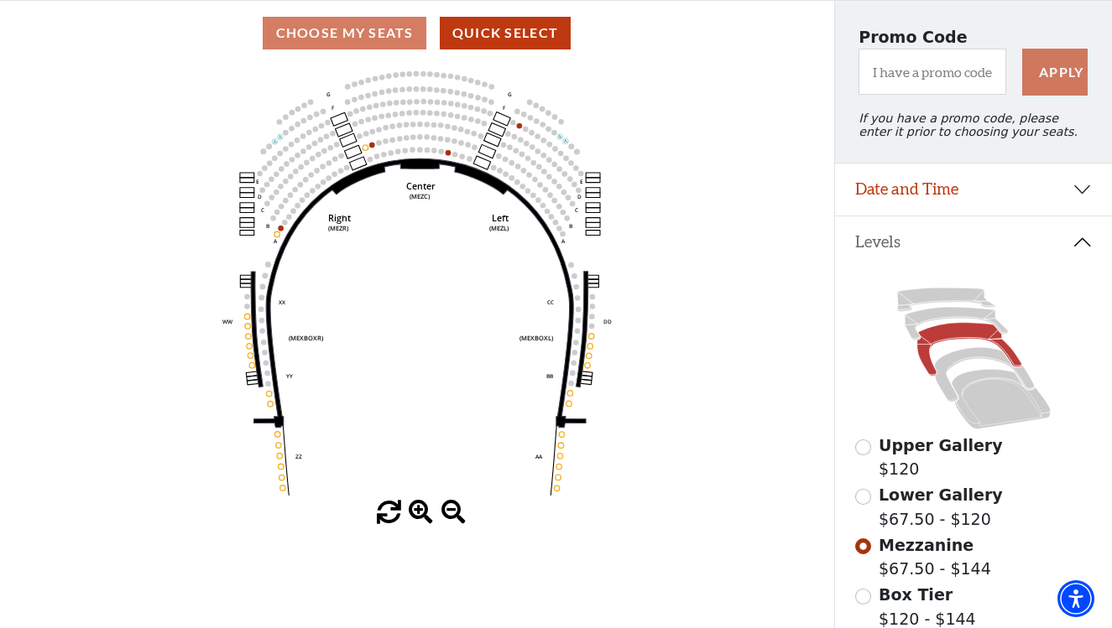
scroll to position [146, 0]
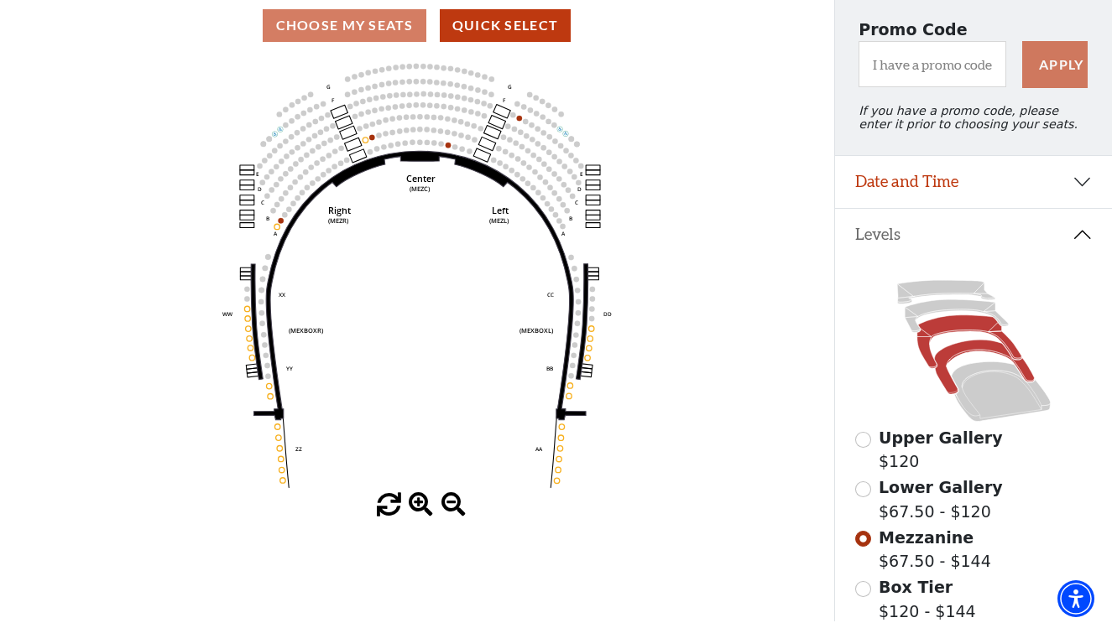
click at [944, 372] on icon at bounding box center [984, 368] width 100 height 55
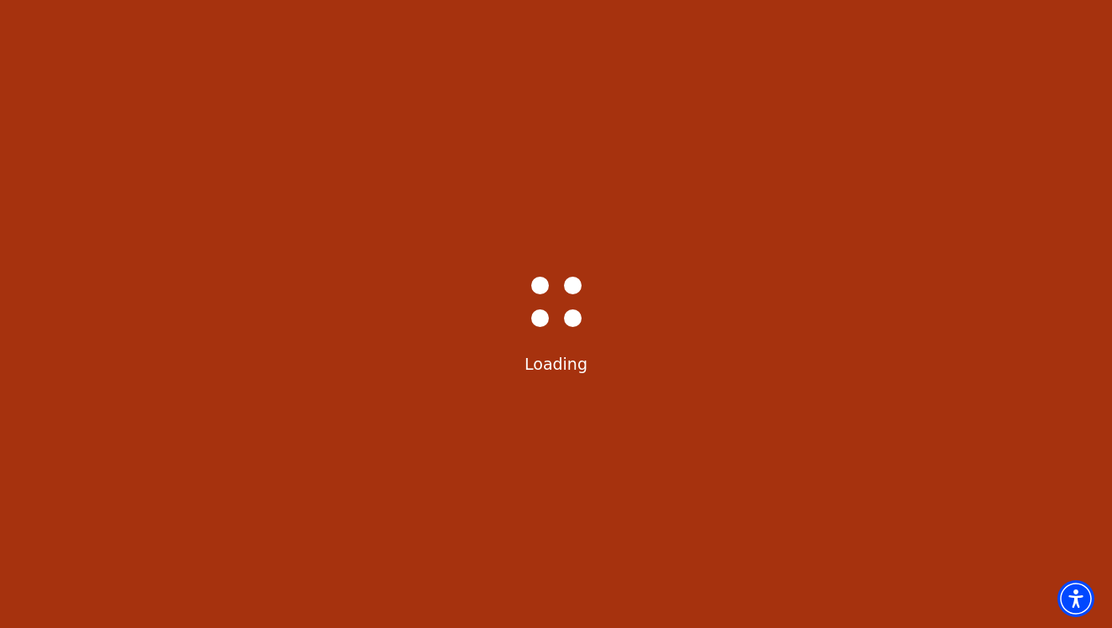
scroll to position [78, 0]
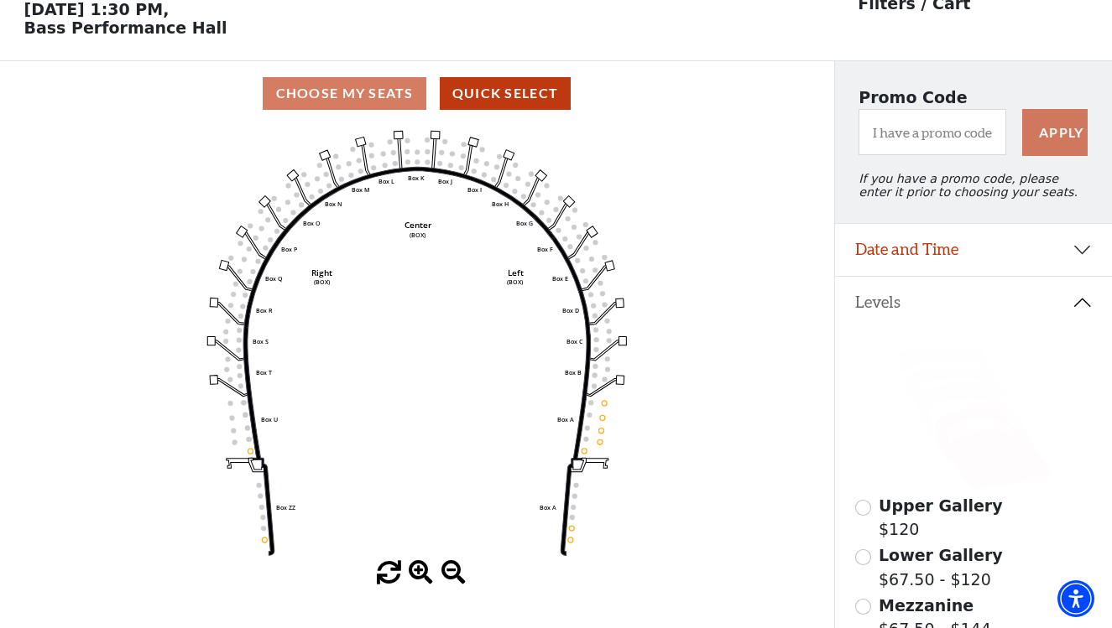
click at [969, 464] on icon at bounding box center [999, 460] width 99 height 60
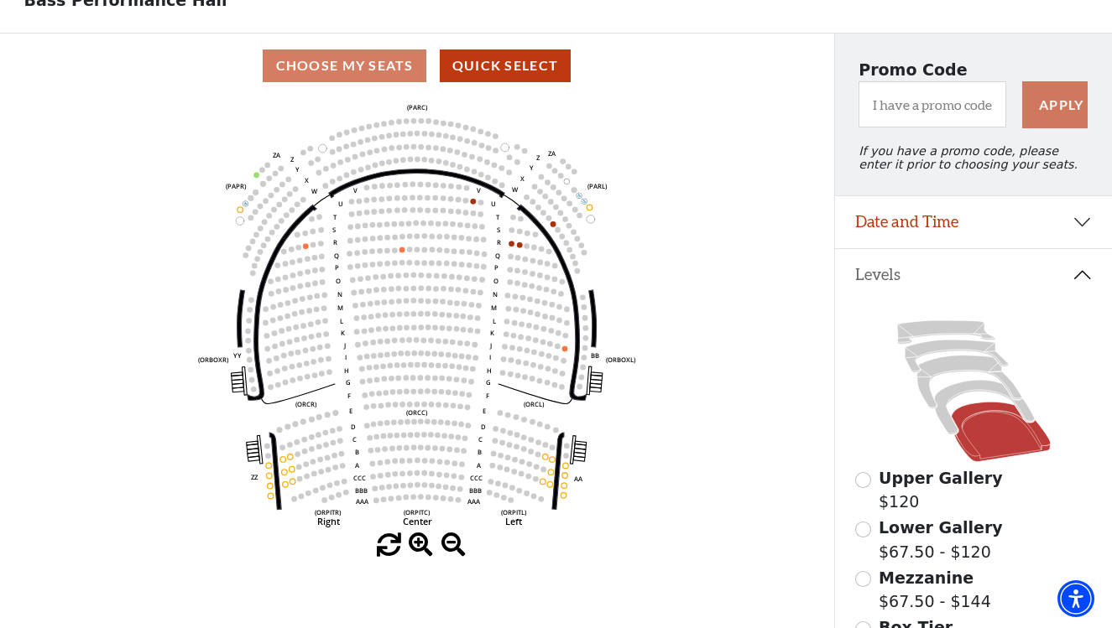
scroll to position [108, 0]
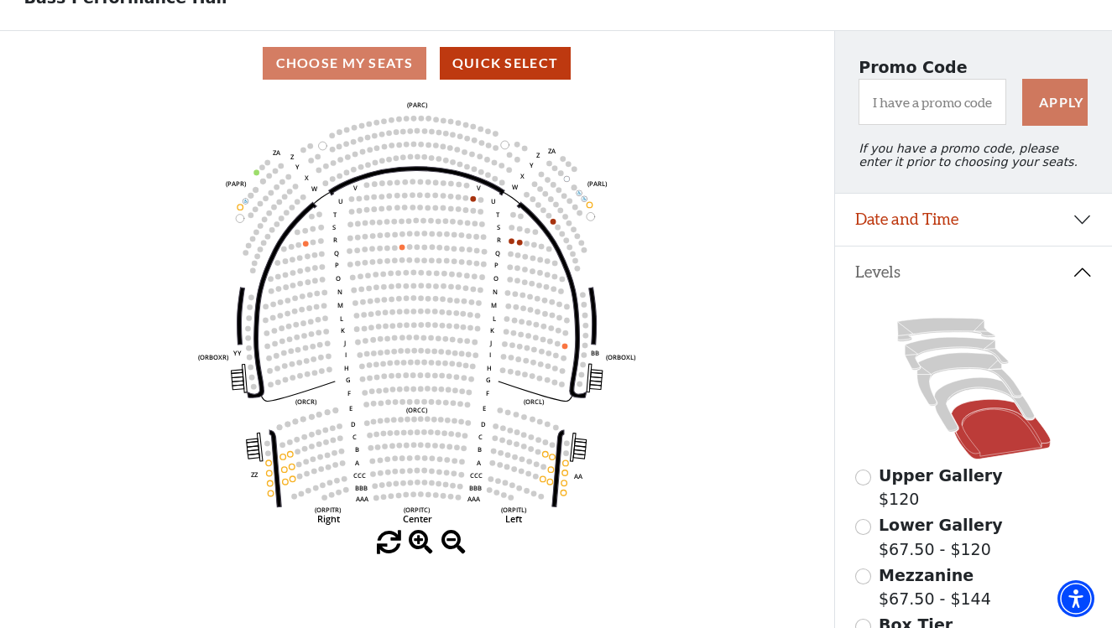
click at [1014, 228] on button "Date and Time" at bounding box center [973, 220] width 277 height 52
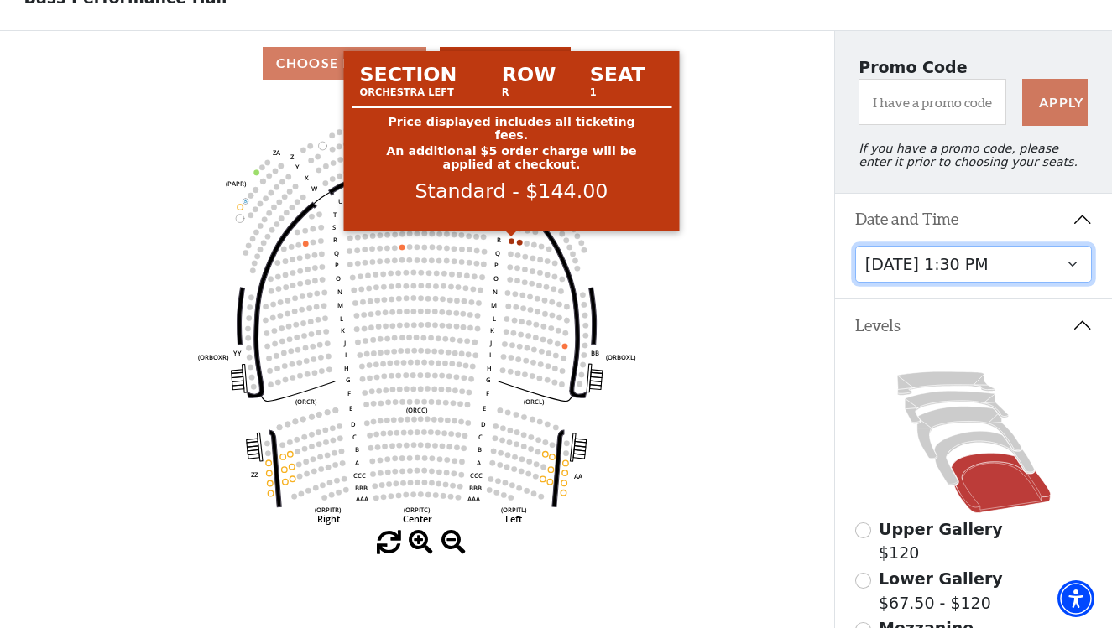
click at [510, 242] on circle at bounding box center [511, 241] width 6 height 6
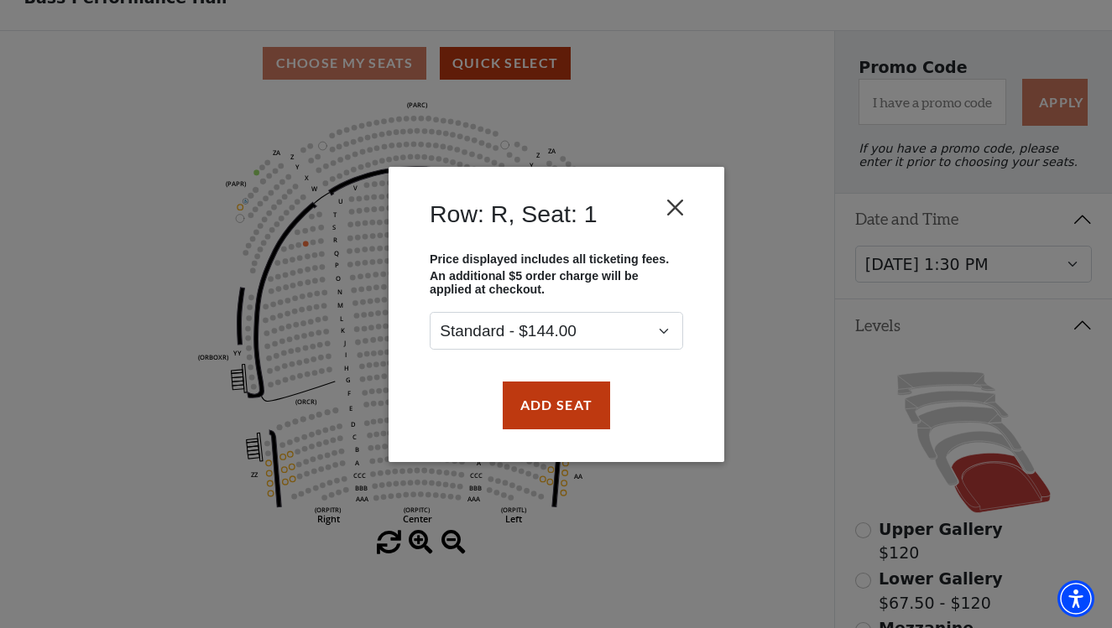
click at [676, 199] on button "Close" at bounding box center [675, 207] width 32 height 32
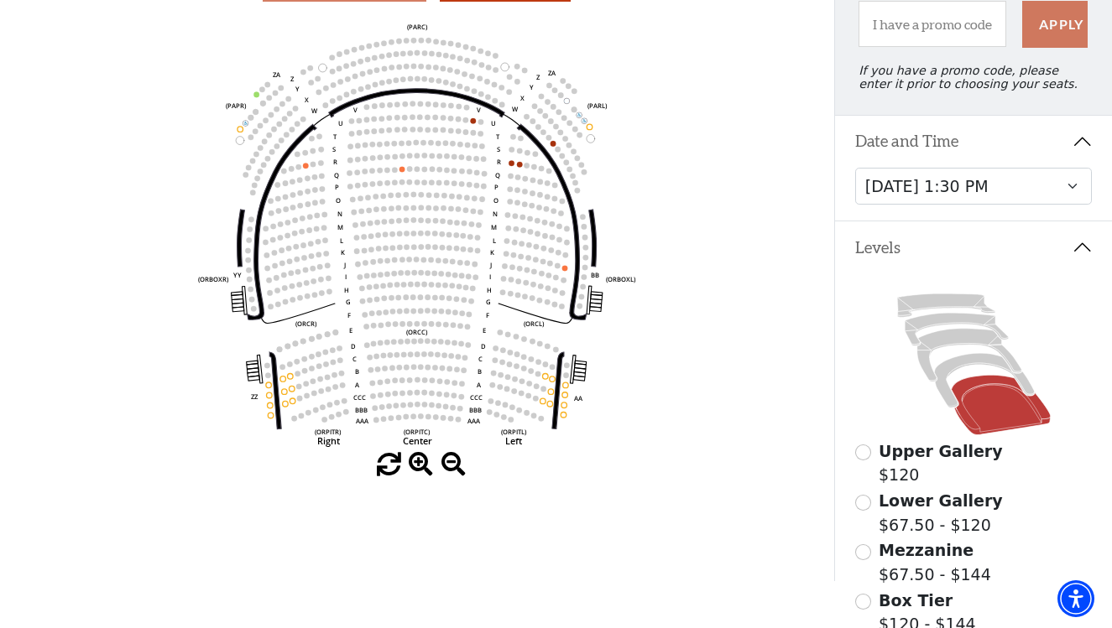
scroll to position [188, 0]
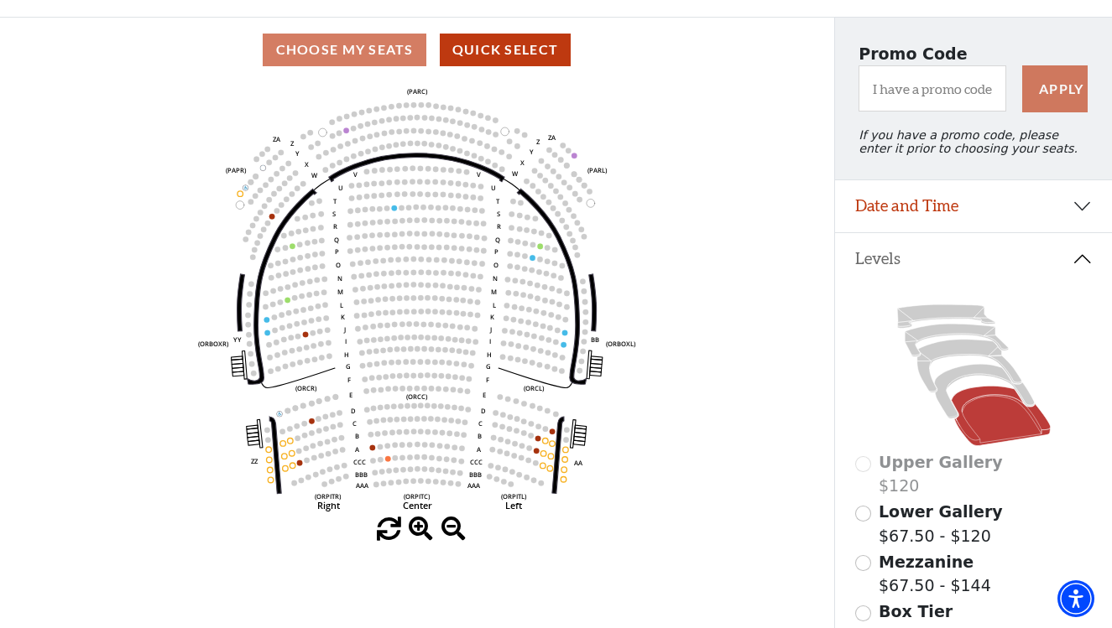
scroll to position [127, 0]
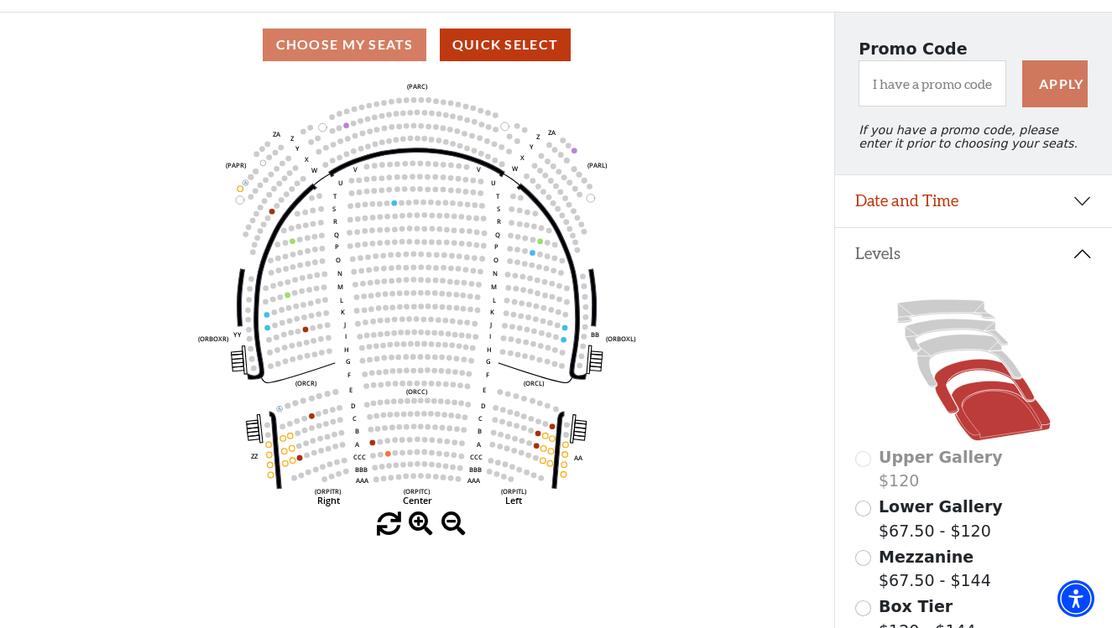
click at [975, 369] on icon at bounding box center [984, 387] width 100 height 55
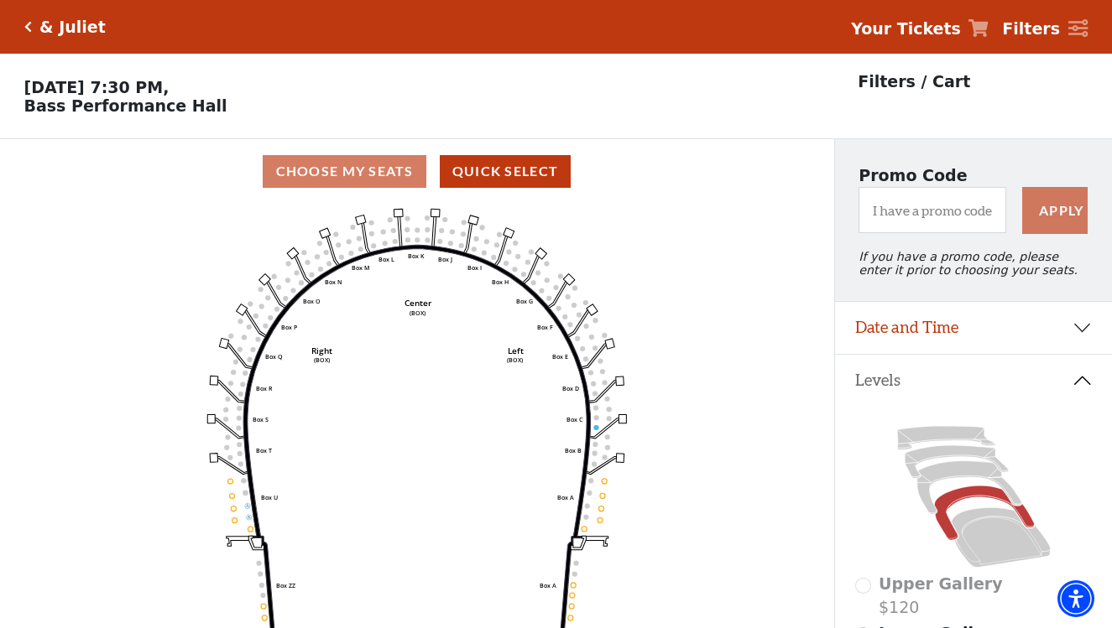
scroll to position [78, 0]
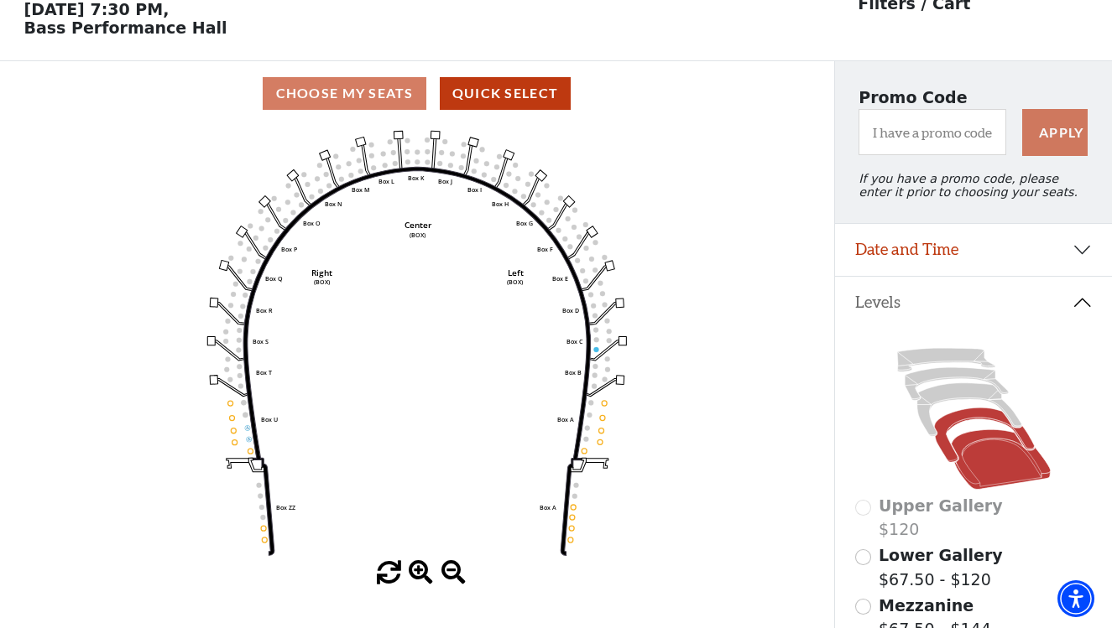
click at [996, 460] on icon at bounding box center [999, 460] width 99 height 60
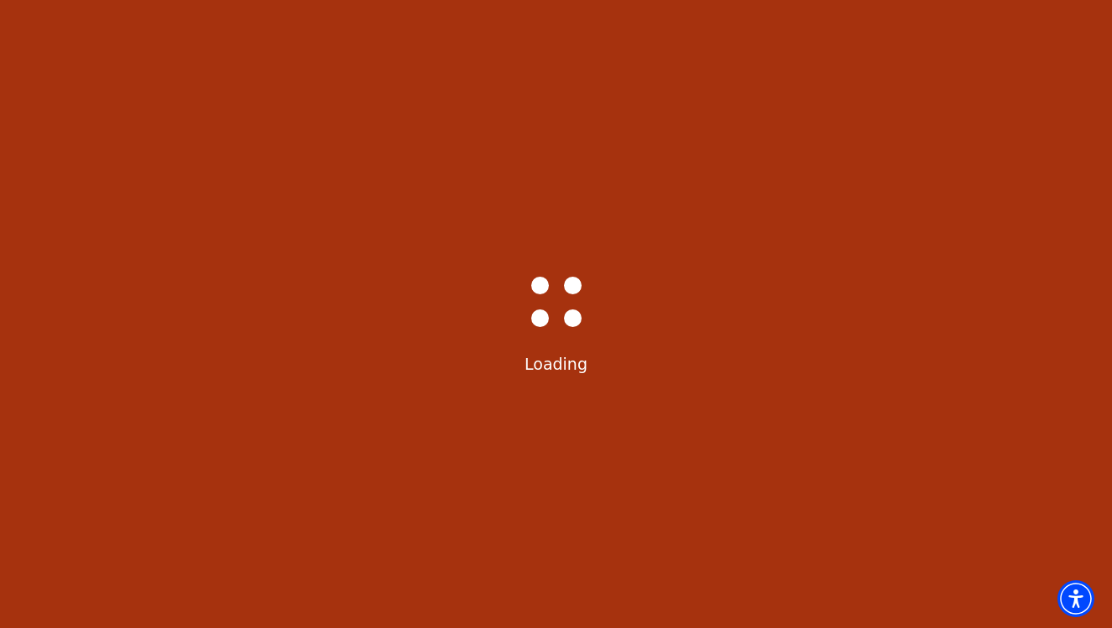
select select "6233"
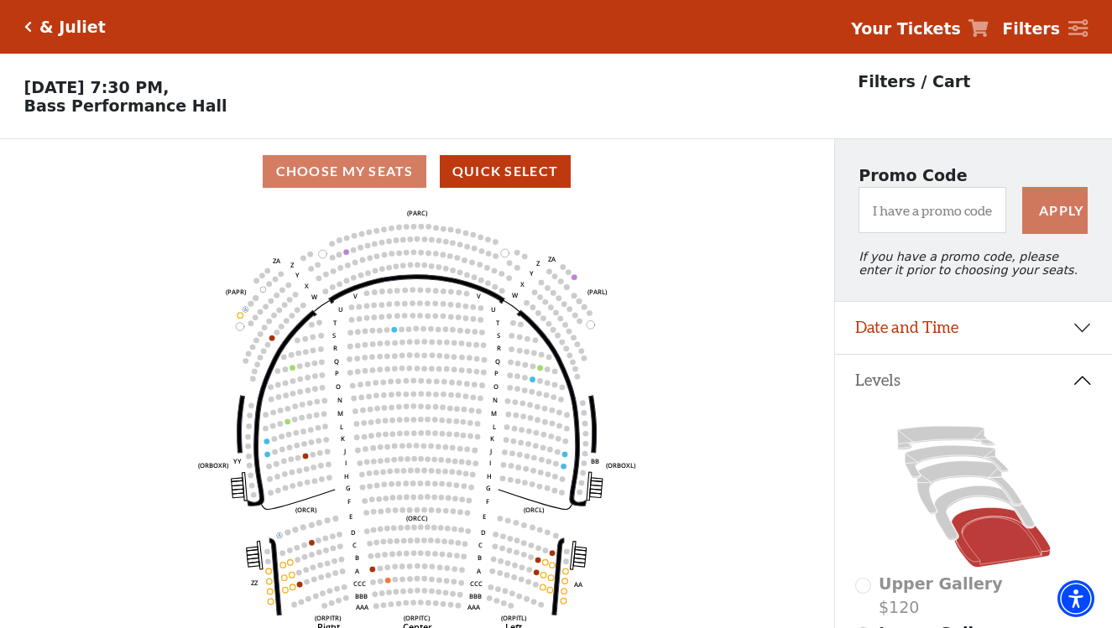
scroll to position [78, 0]
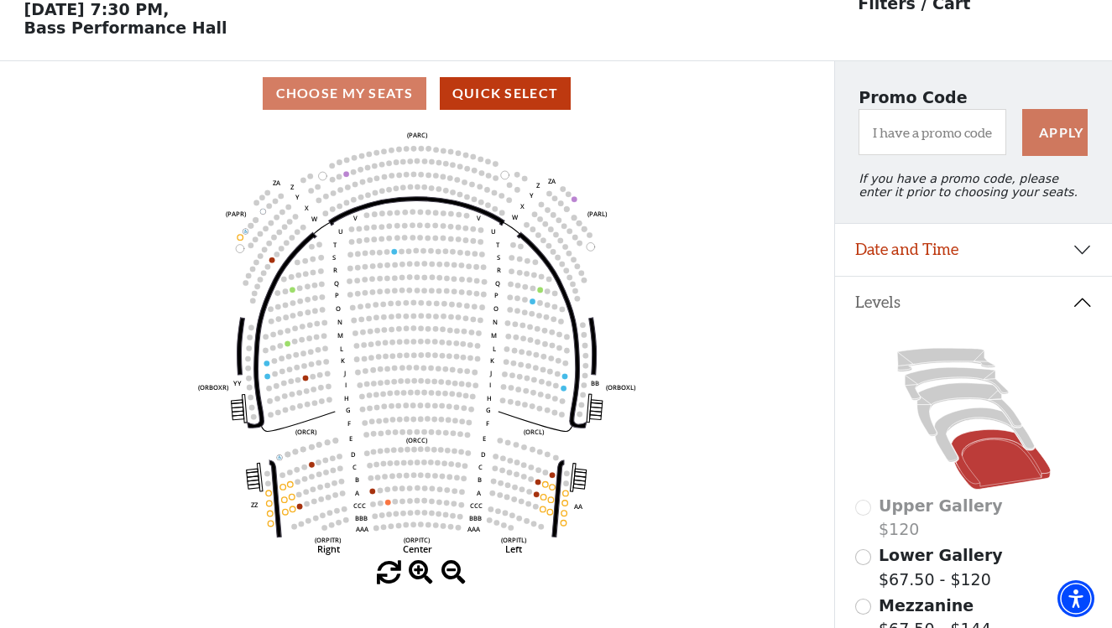
click at [976, 257] on button "Date and Time" at bounding box center [973, 250] width 277 height 52
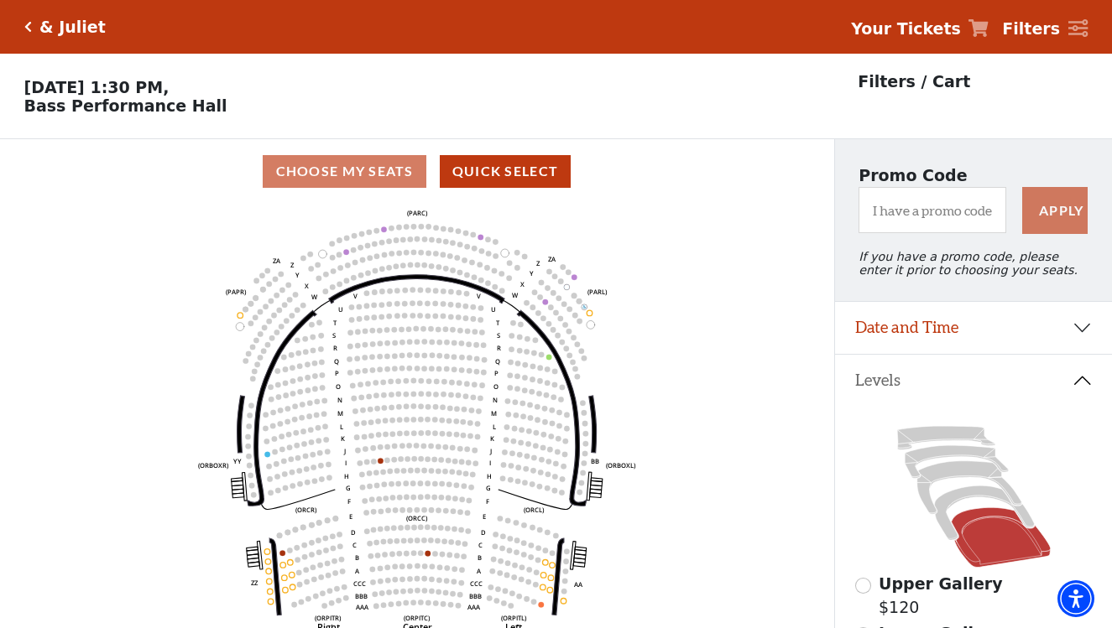
scroll to position [78, 0]
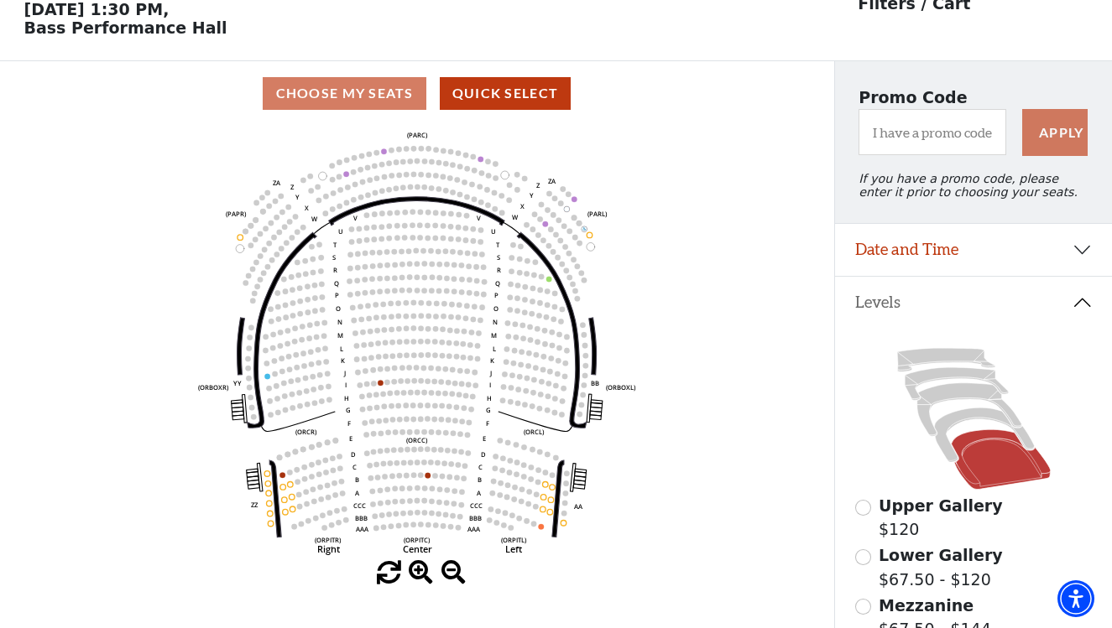
click at [990, 467] on icon at bounding box center [999, 460] width 99 height 60
click at [957, 420] on icon at bounding box center [984, 436] width 100 height 55
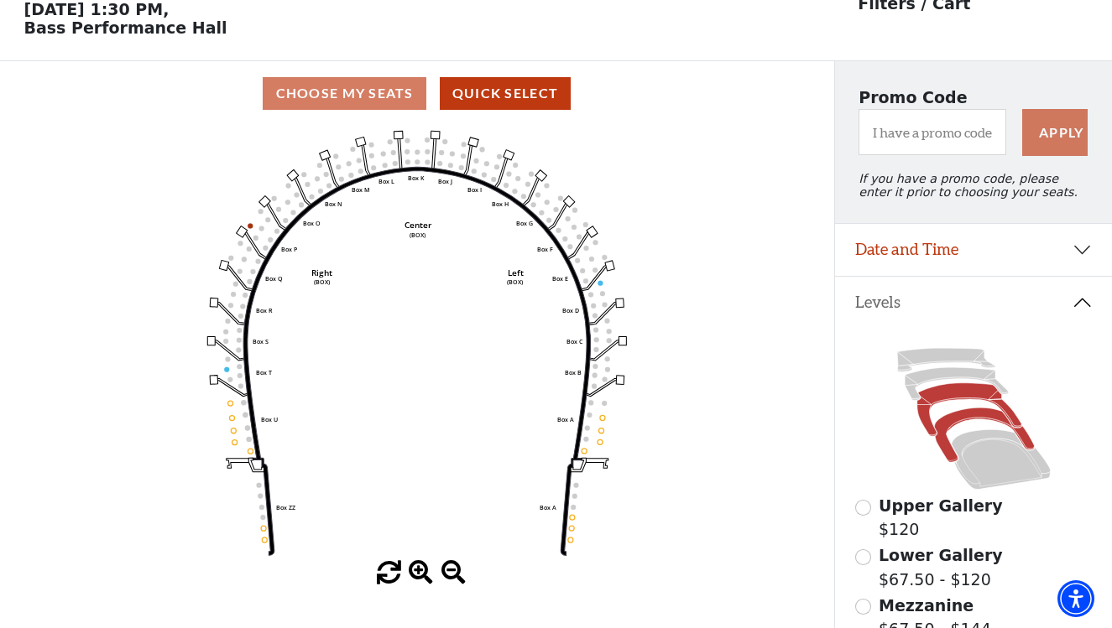
click at [934, 396] on icon at bounding box center [968, 409] width 104 height 53
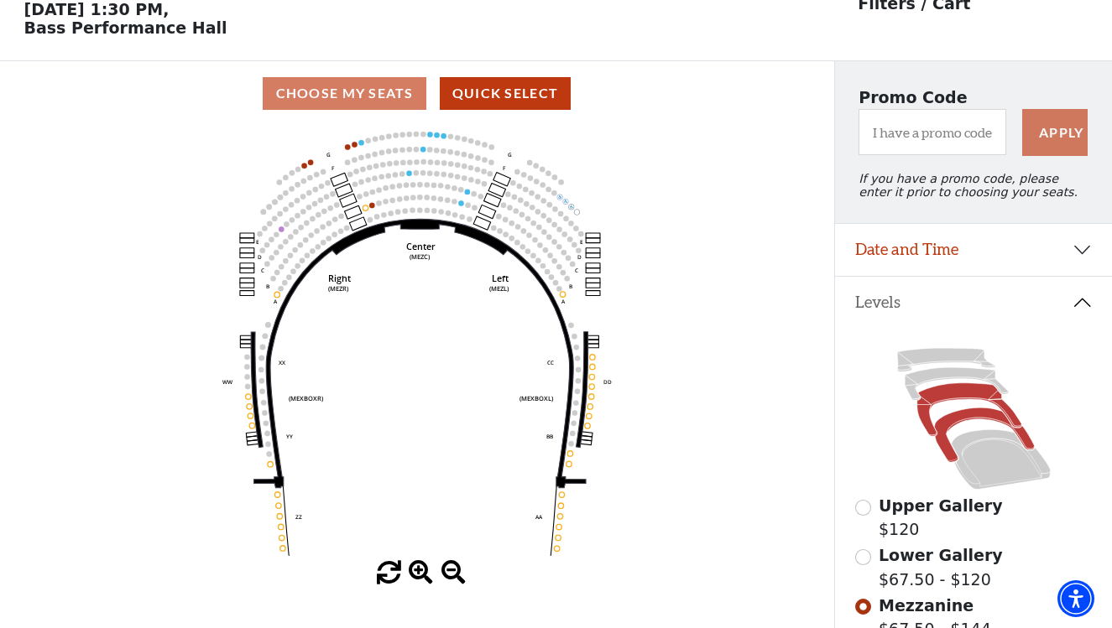
click at [961, 414] on icon at bounding box center [984, 436] width 100 height 55
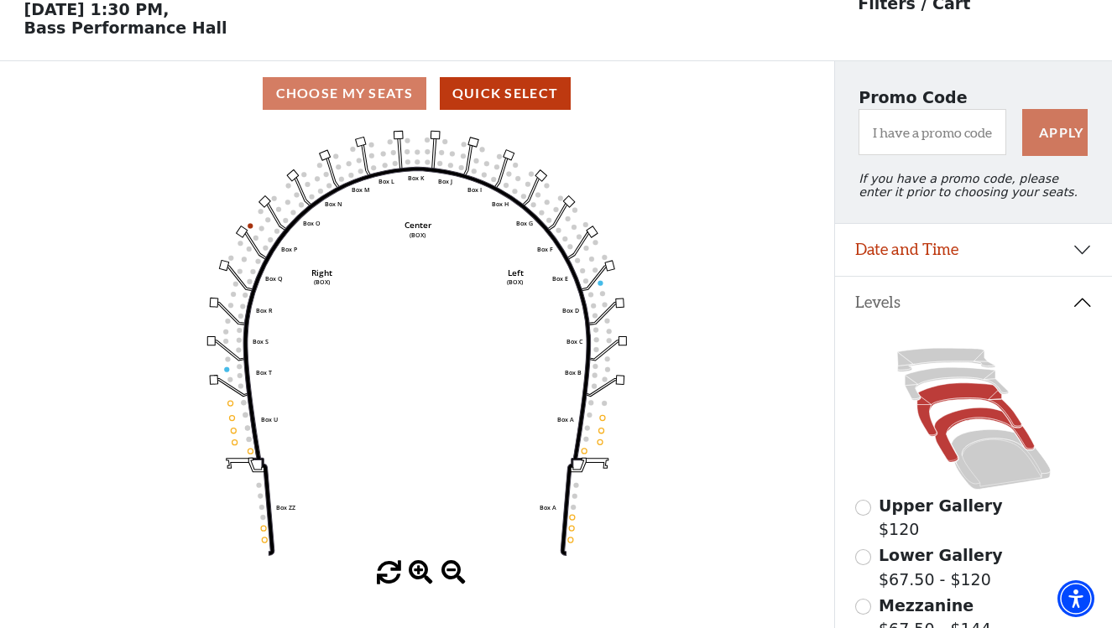
click at [950, 396] on icon at bounding box center [968, 409] width 104 height 53
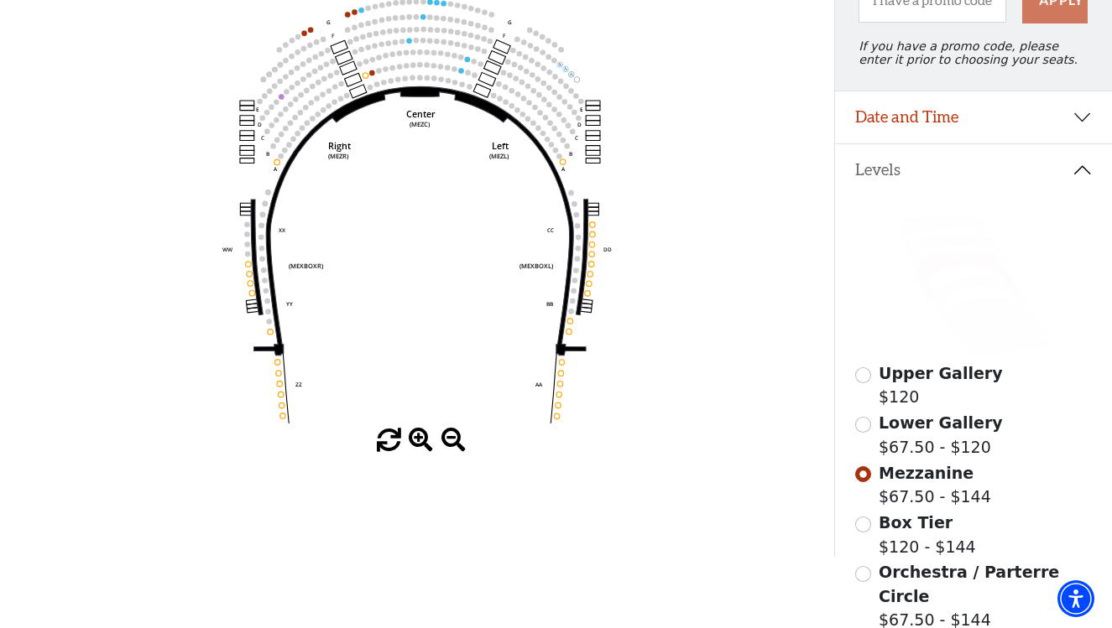
scroll to position [211, 0]
click at [862, 523] on input "Box Tier$120 - $144\a" at bounding box center [863, 524] width 16 height 16
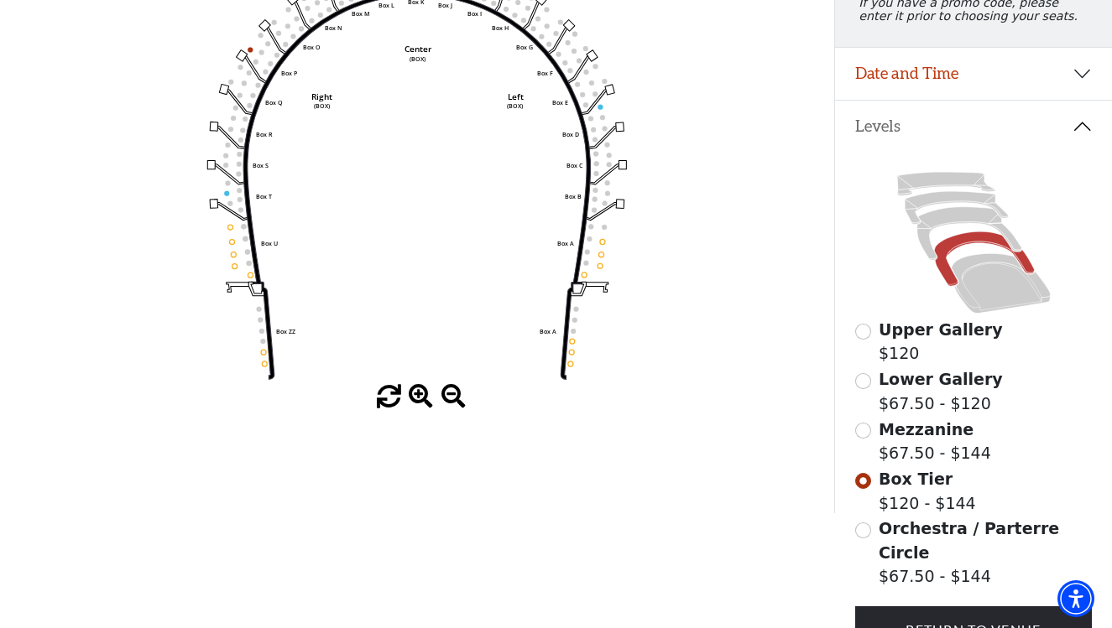
scroll to position [263, 0]
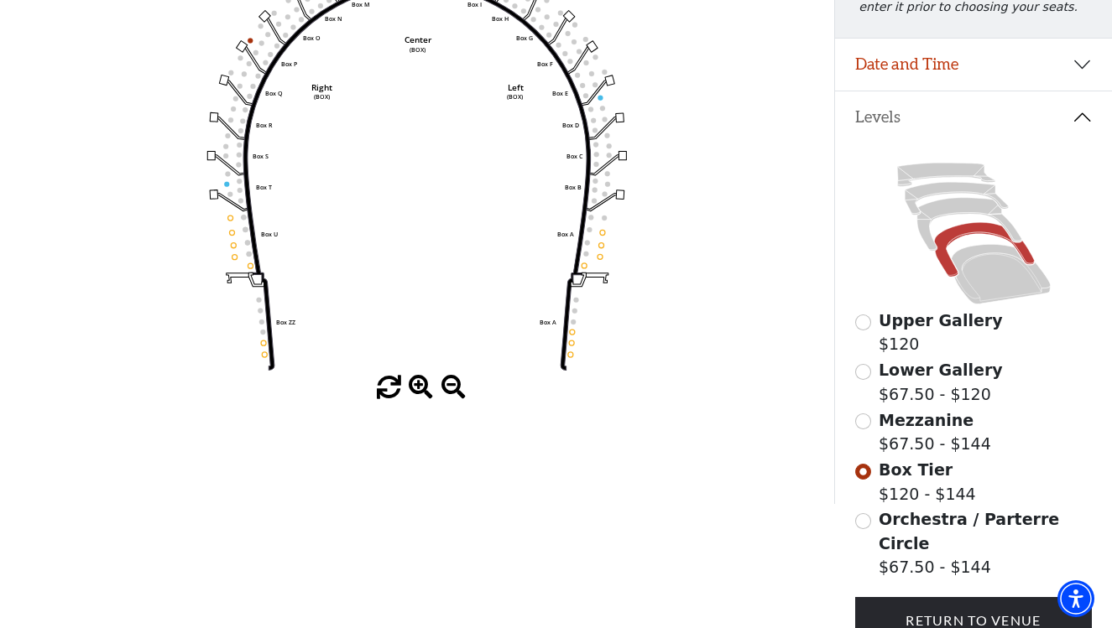
click at [862, 523] on input "Orchestra / Parterre Circle$67.50 - $144\a" at bounding box center [863, 521] width 16 height 16
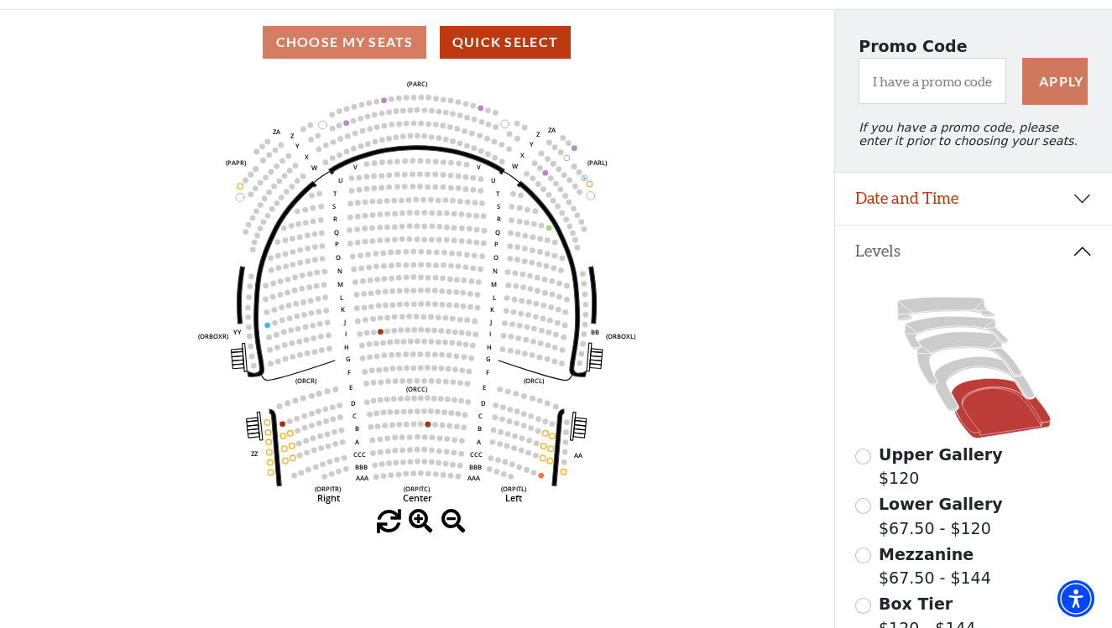
scroll to position [129, 0]
click at [860, 555] on input "Mezzanine$67.50 - $144\a" at bounding box center [863, 556] width 16 height 16
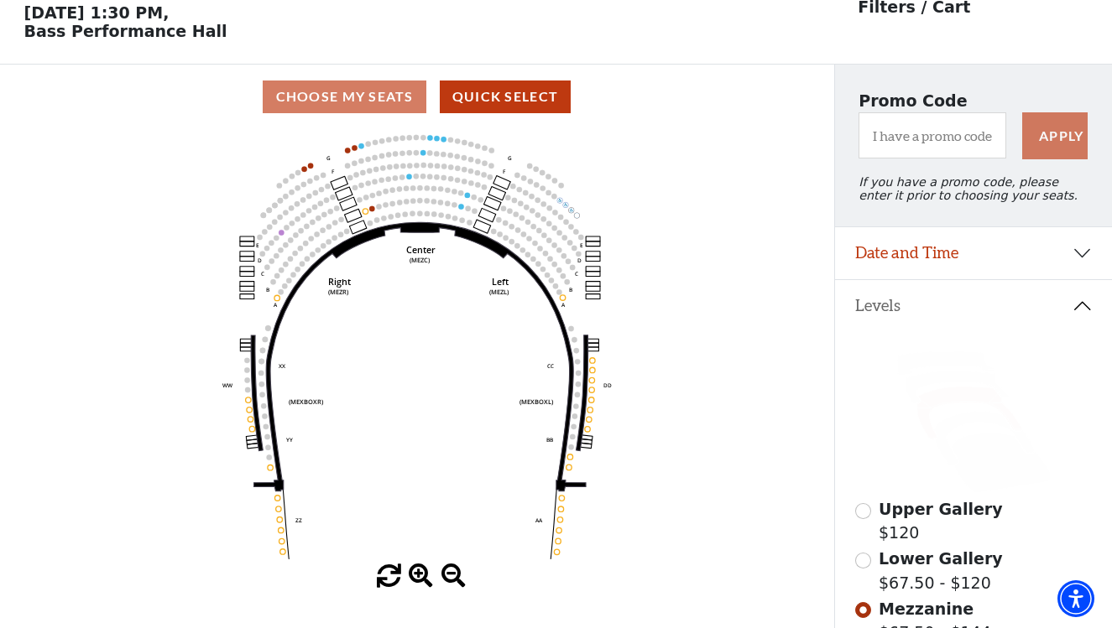
scroll to position [66, 0]
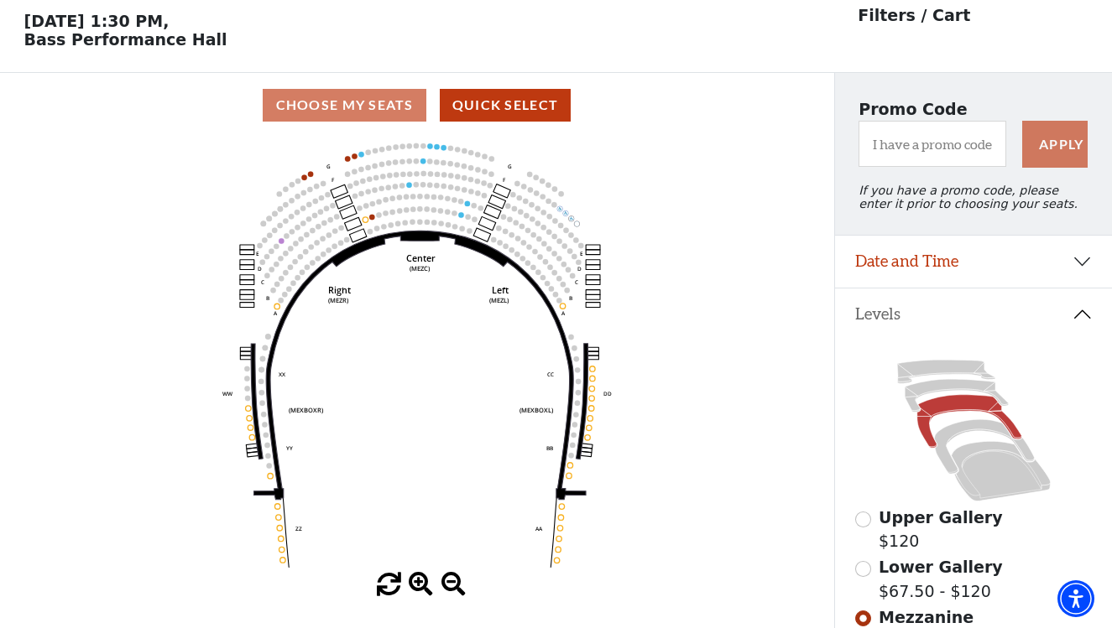
click at [997, 268] on button "Date and Time" at bounding box center [973, 262] width 277 height 52
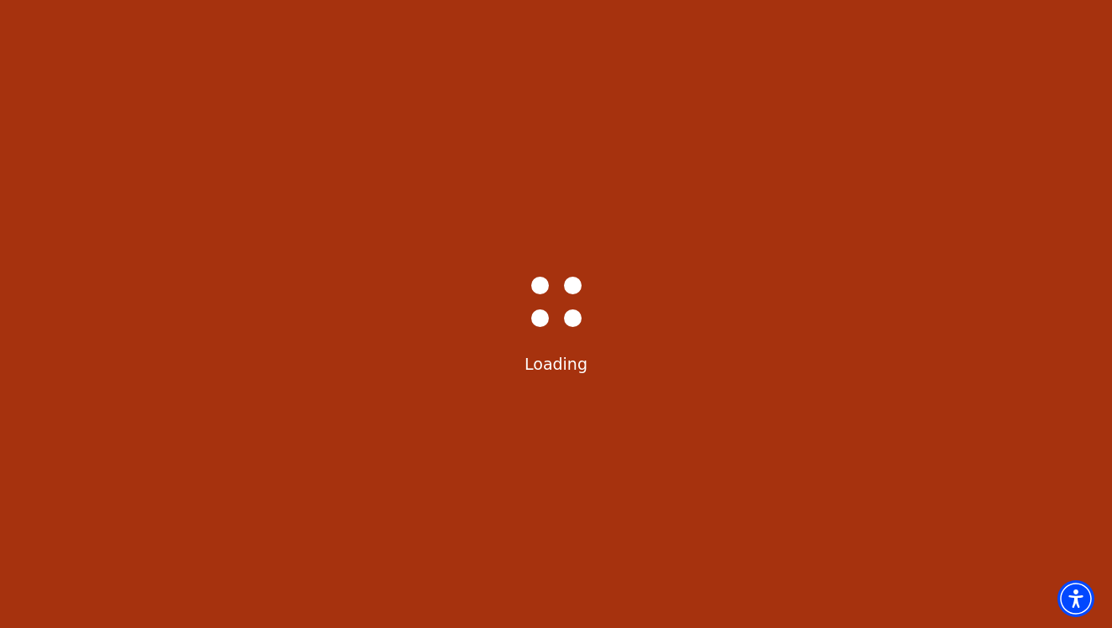
select select "6233"
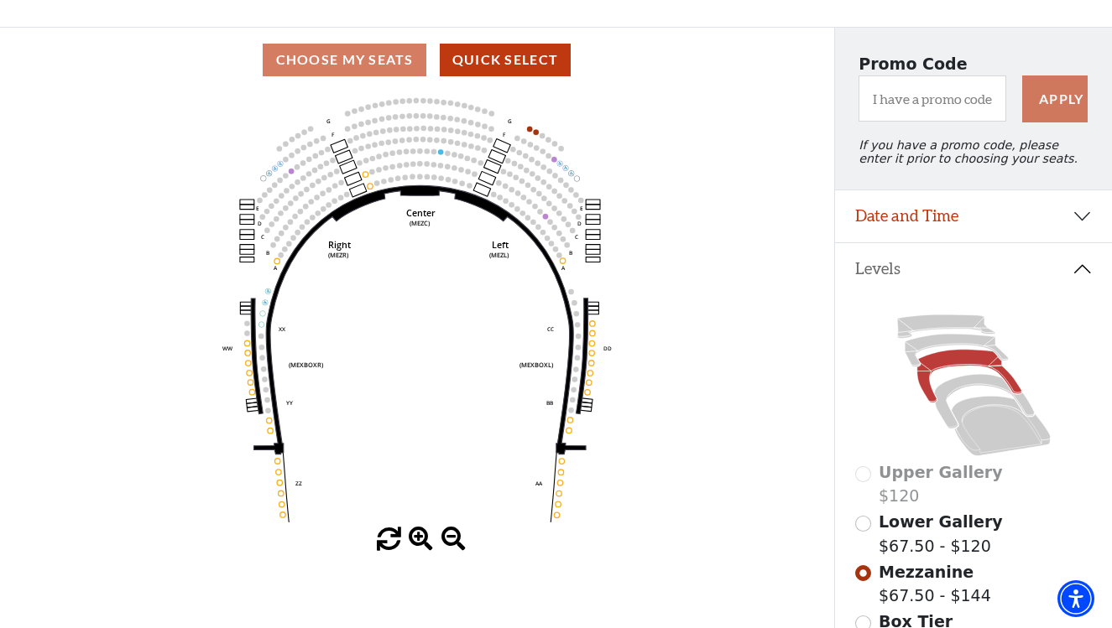
scroll to position [98, 0]
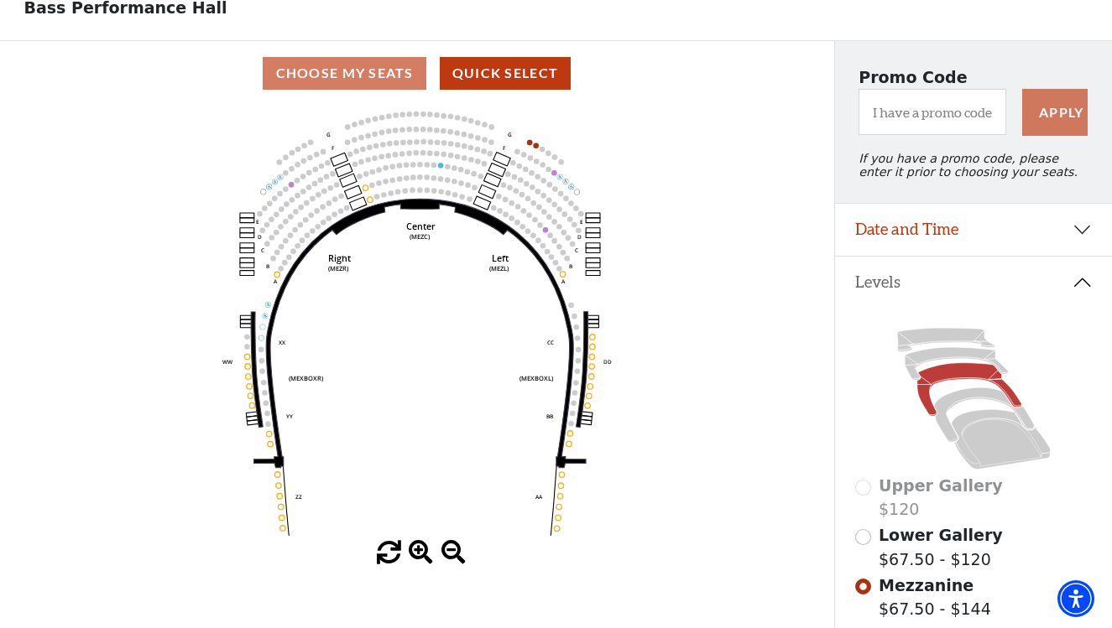
click at [927, 238] on button "Date and Time" at bounding box center [973, 230] width 277 height 52
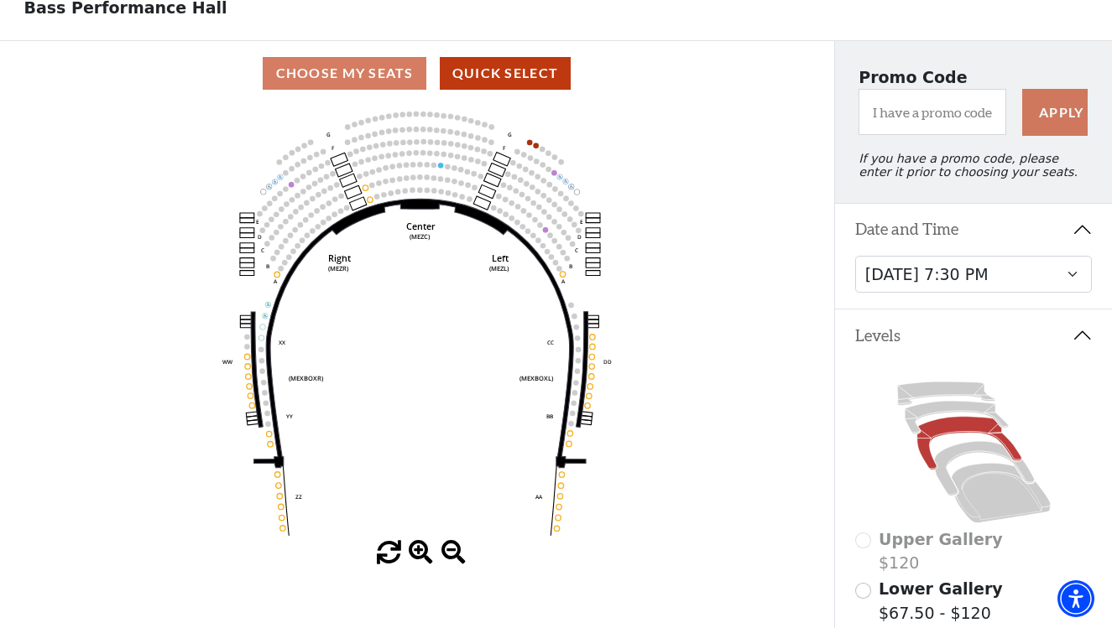
click at [761, 263] on icon "Center (MEZC) Right (MEZR) Left (MEZL) (MEXBOXR) (MEXBOXL) XX WW CC DD YY BB ZZ…" at bounding box center [417, 323] width 750 height 435
click at [930, 414] on icon at bounding box center [955, 417] width 103 height 33
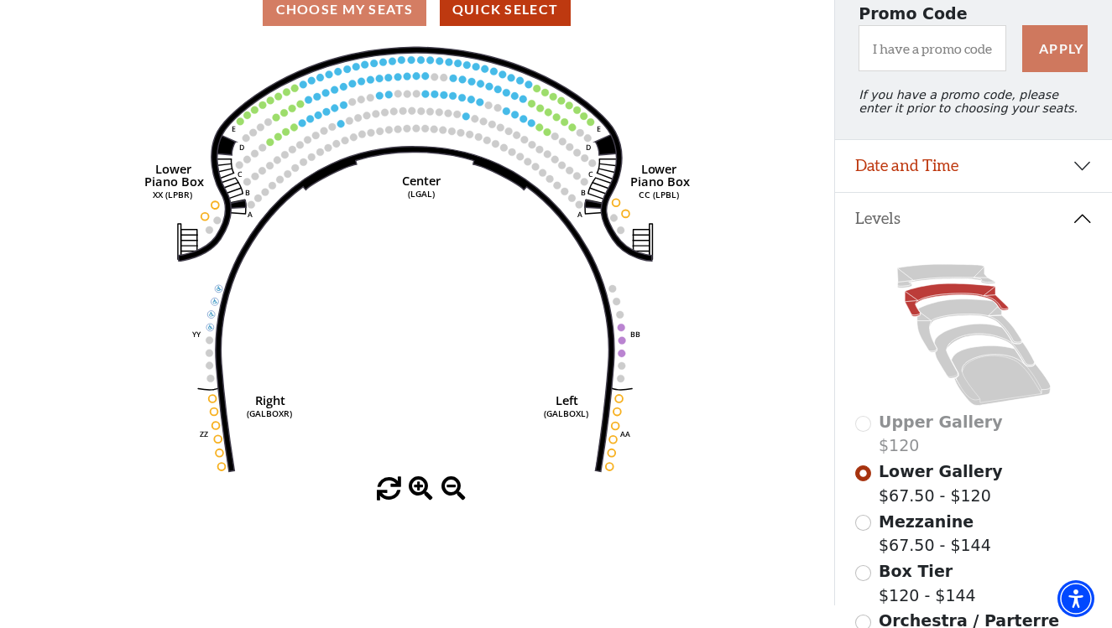
scroll to position [164, 0]
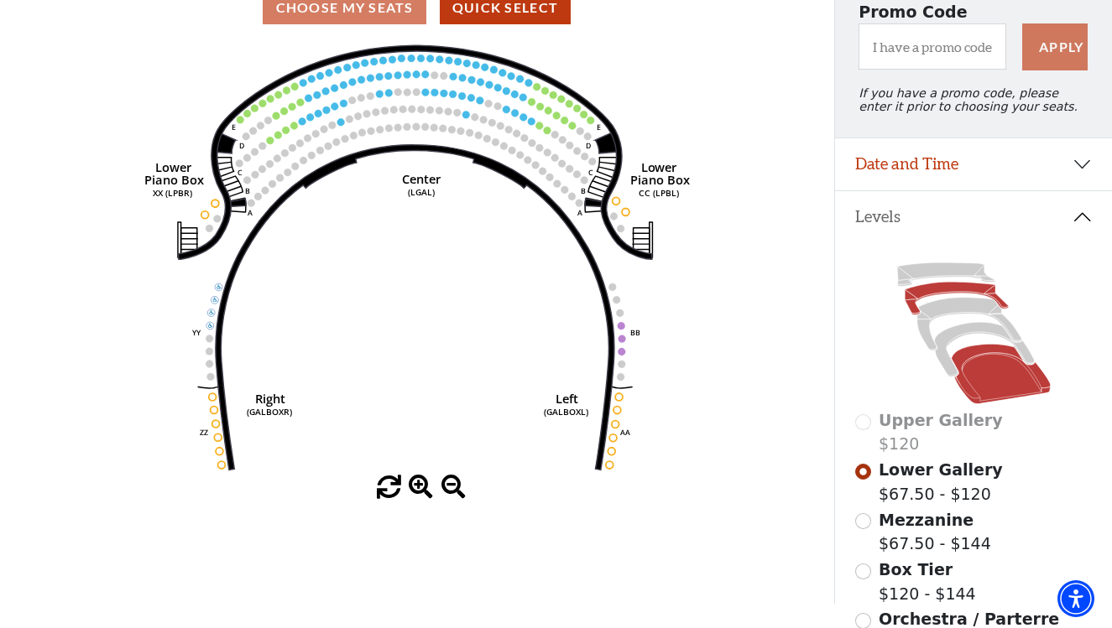
click at [970, 379] on icon at bounding box center [999, 375] width 99 height 60
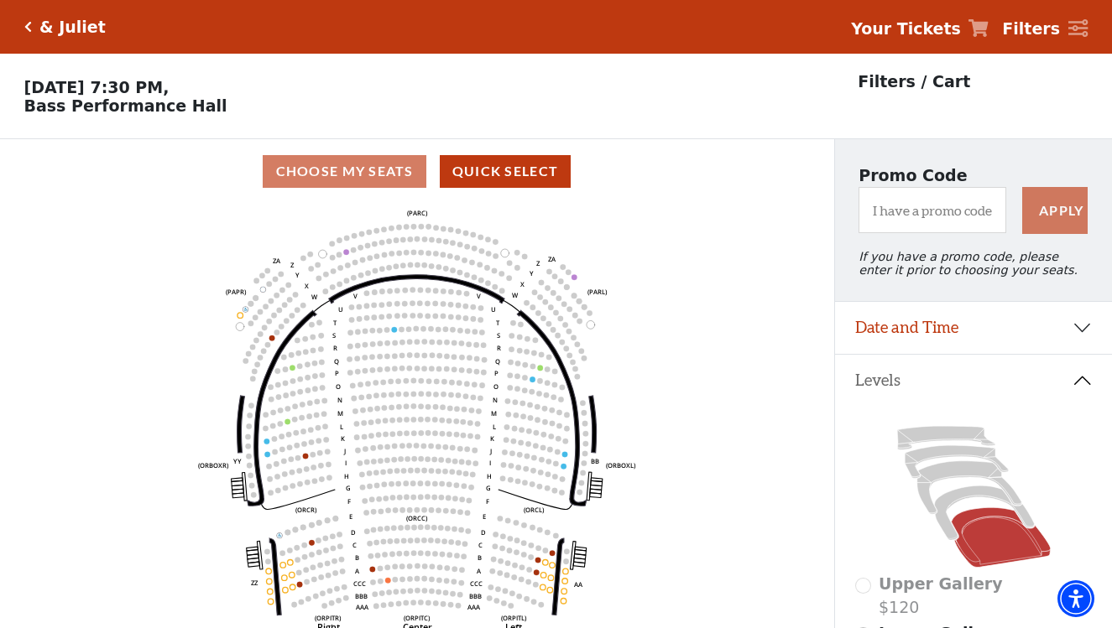
scroll to position [78, 0]
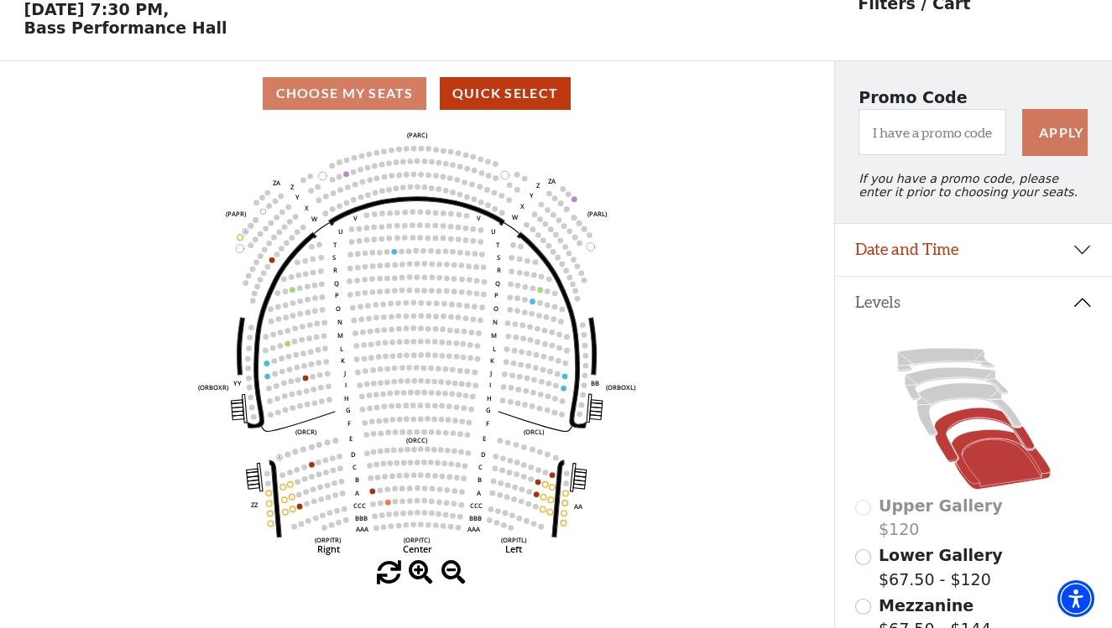
click at [951, 428] on icon at bounding box center [984, 436] width 100 height 55
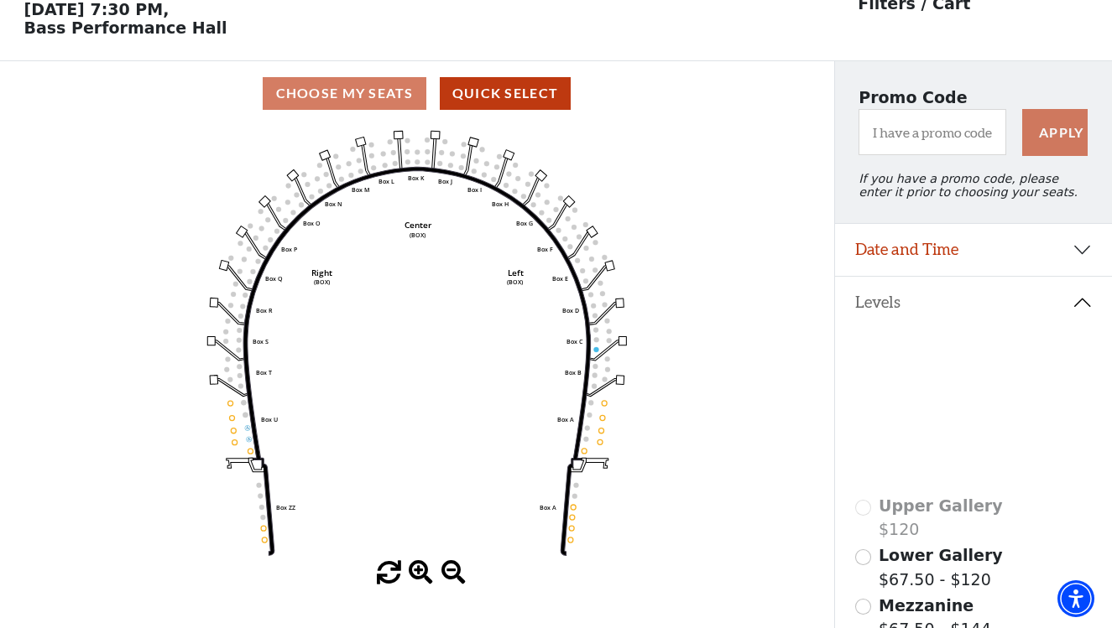
click at [927, 406] on icon at bounding box center [968, 409] width 104 height 53
